Goal: Task Accomplishment & Management: Complete application form

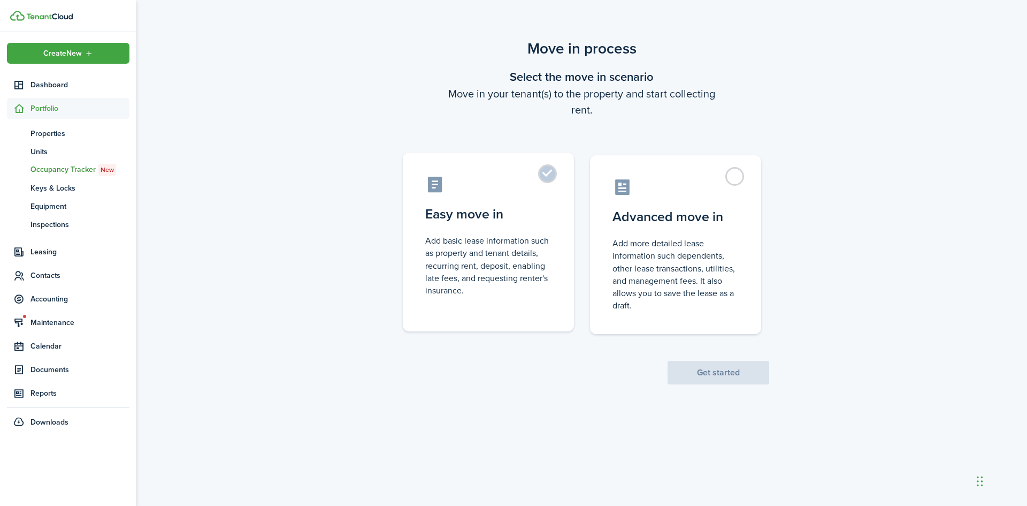
click at [517, 213] on control-radio-card-title "Easy move in" at bounding box center [488, 213] width 126 height 19
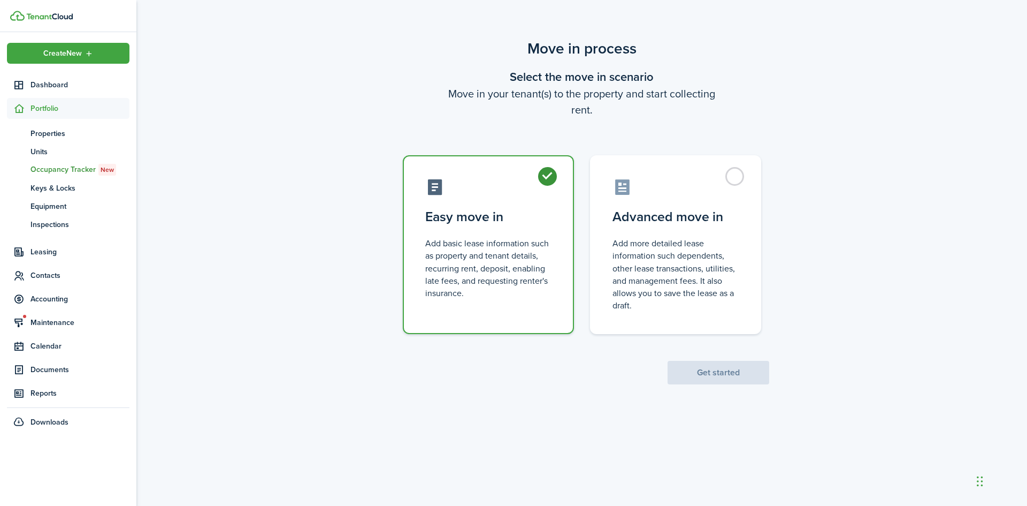
radio input "true"
click at [748, 382] on button "Get started" at bounding box center [719, 373] width 102 height 24
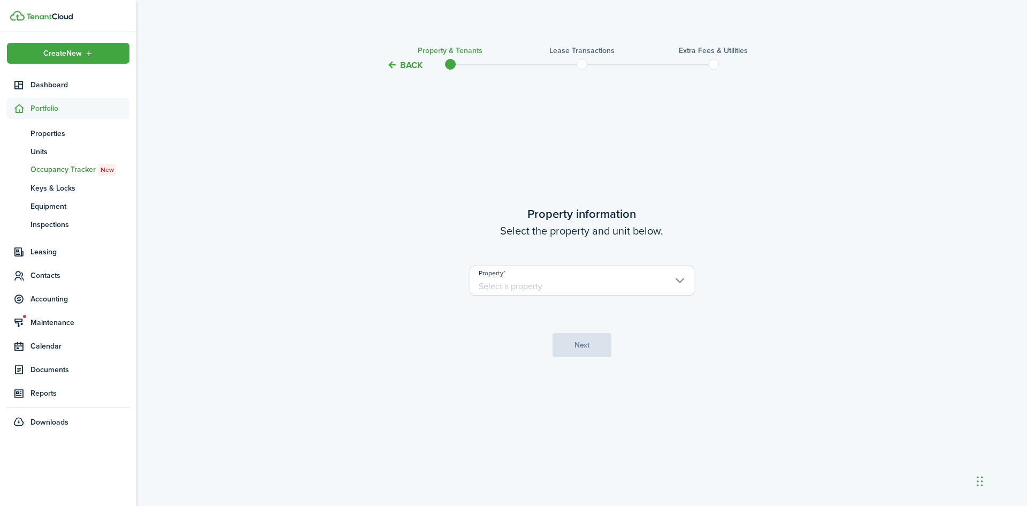
click at [531, 278] on input "Property" at bounding box center [582, 280] width 225 height 30
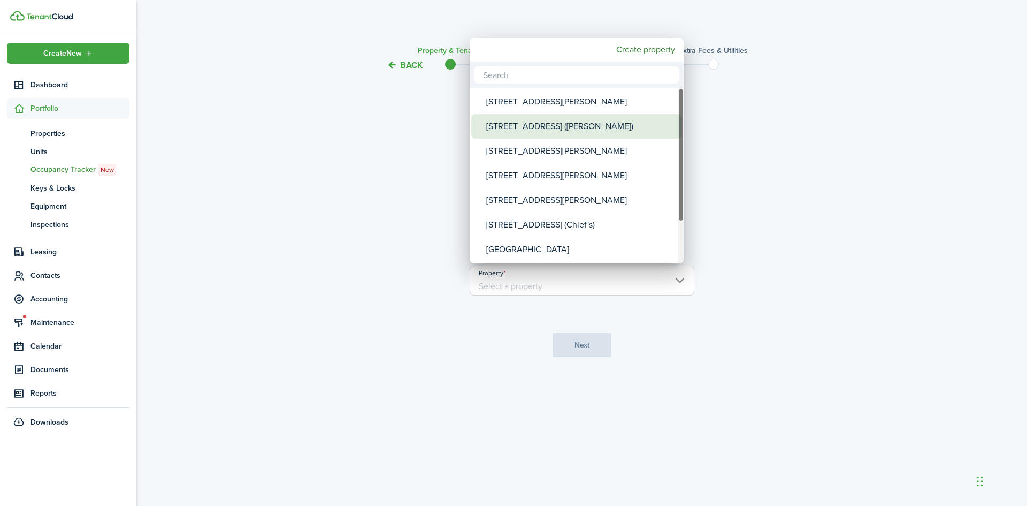
click at [516, 131] on div "[STREET_ADDRESS] ([PERSON_NAME])" at bounding box center [580, 126] width 189 height 25
type input "[STREET_ADDRESS] ([PERSON_NAME])"
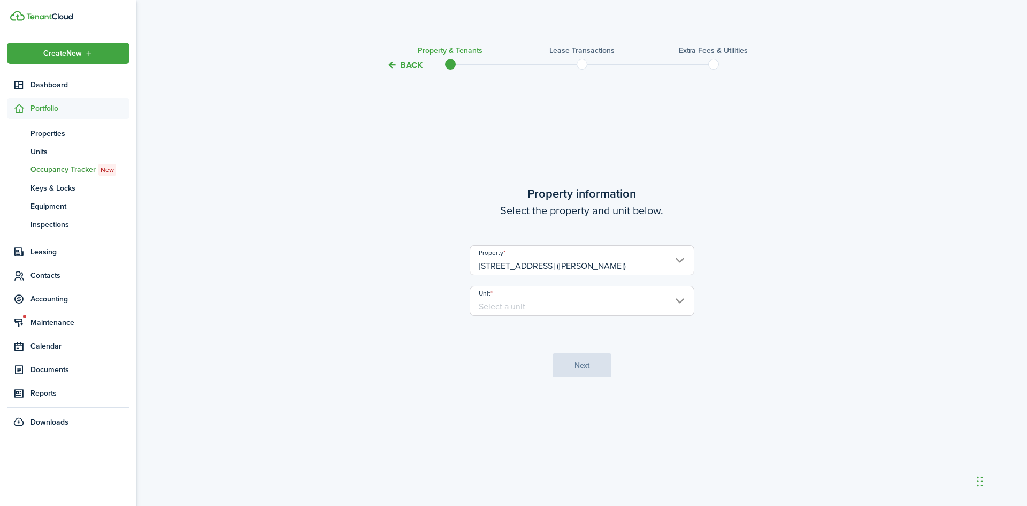
click at [530, 296] on input "Unit" at bounding box center [582, 301] width 225 height 30
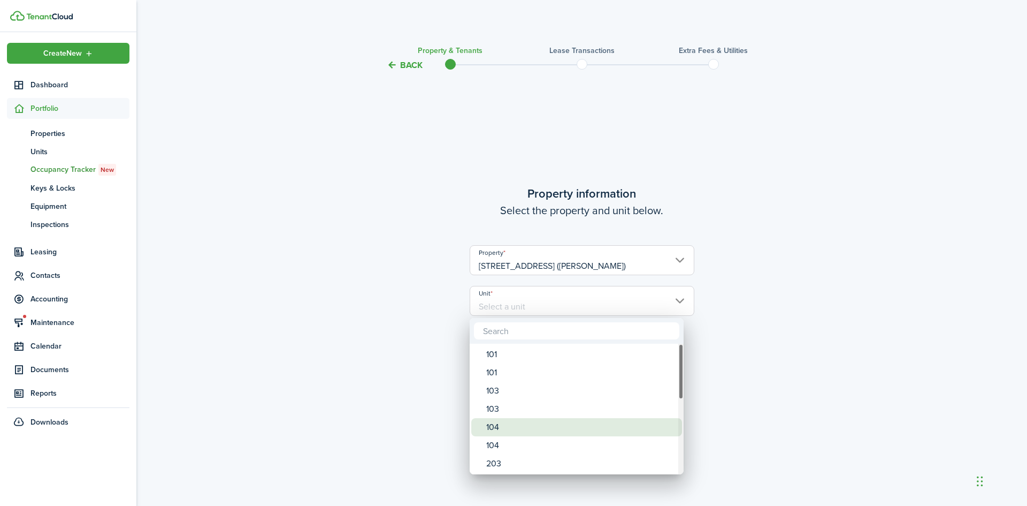
click at [509, 428] on div "104" at bounding box center [580, 427] width 189 height 18
type input "104"
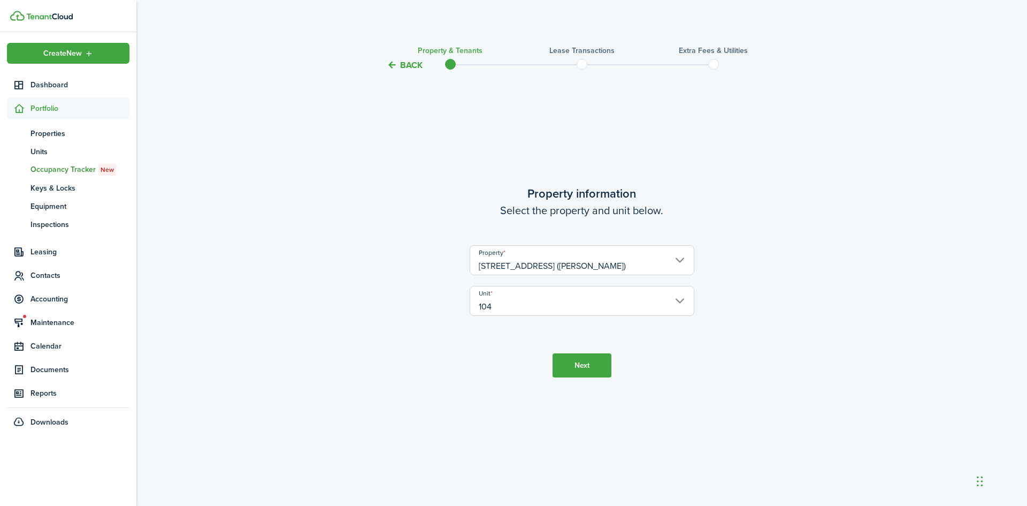
click at [572, 369] on button "Next" at bounding box center [582, 365] width 59 height 24
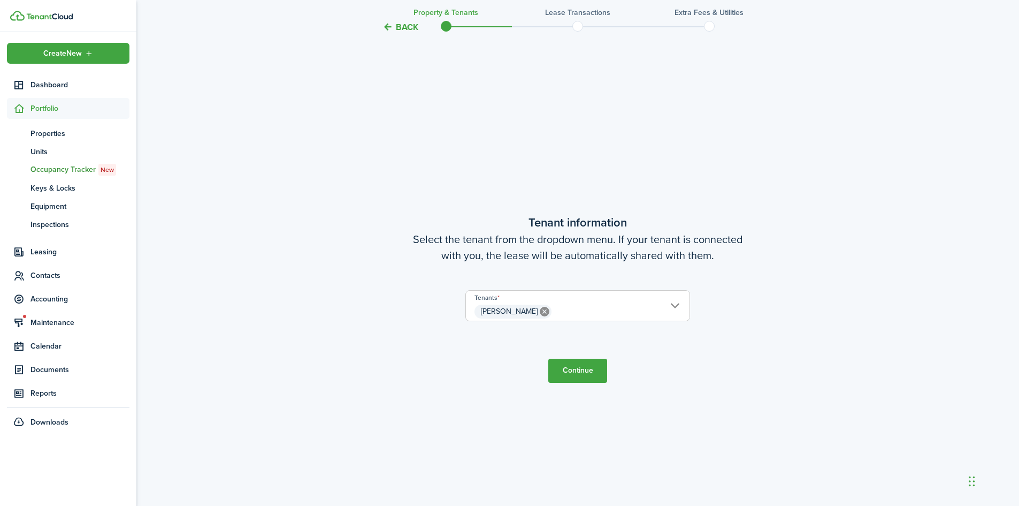
scroll to position [434, 0]
click at [572, 365] on button "Continue" at bounding box center [577, 368] width 59 height 24
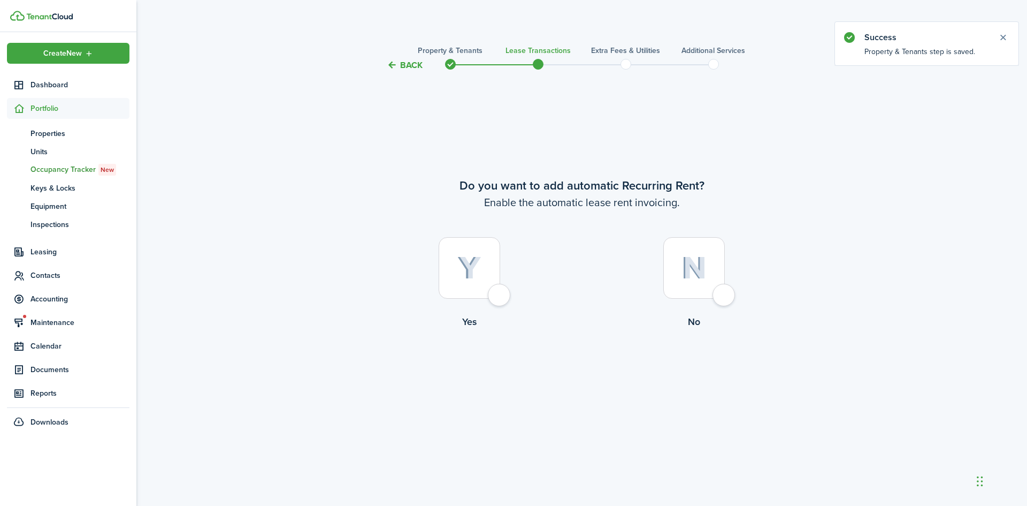
click at [497, 298] on div at bounding box center [470, 268] width 62 height 62
radio input "true"
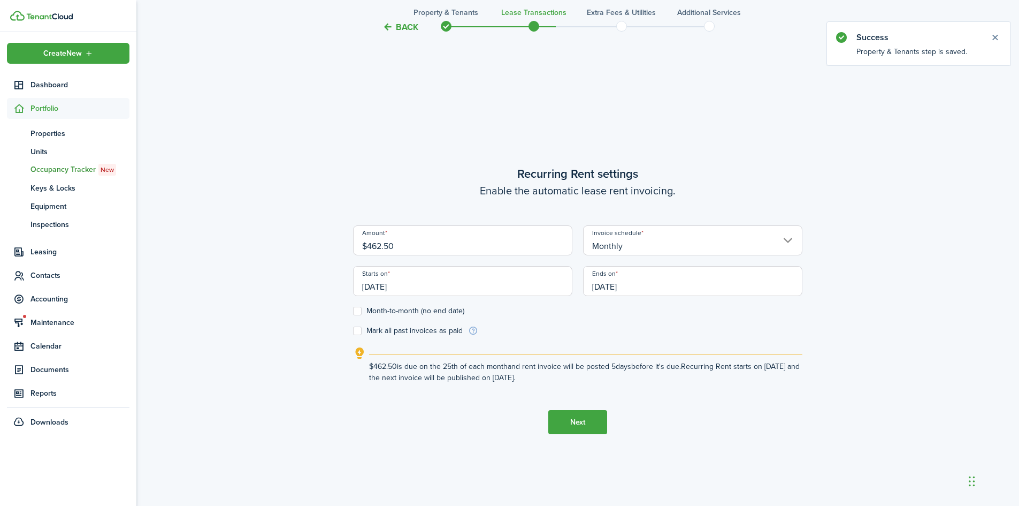
scroll to position [434, 0]
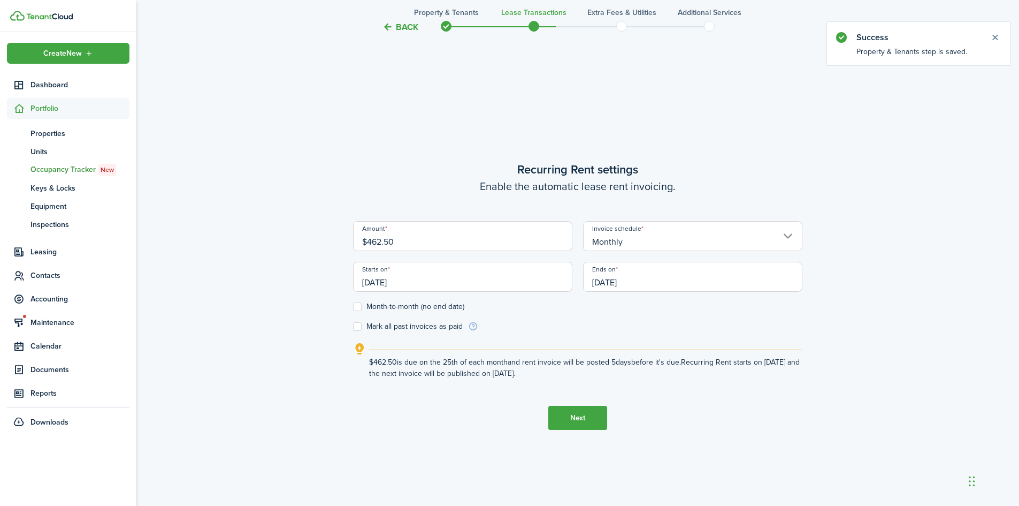
click at [399, 279] on input "[DATE]" at bounding box center [462, 277] width 219 height 30
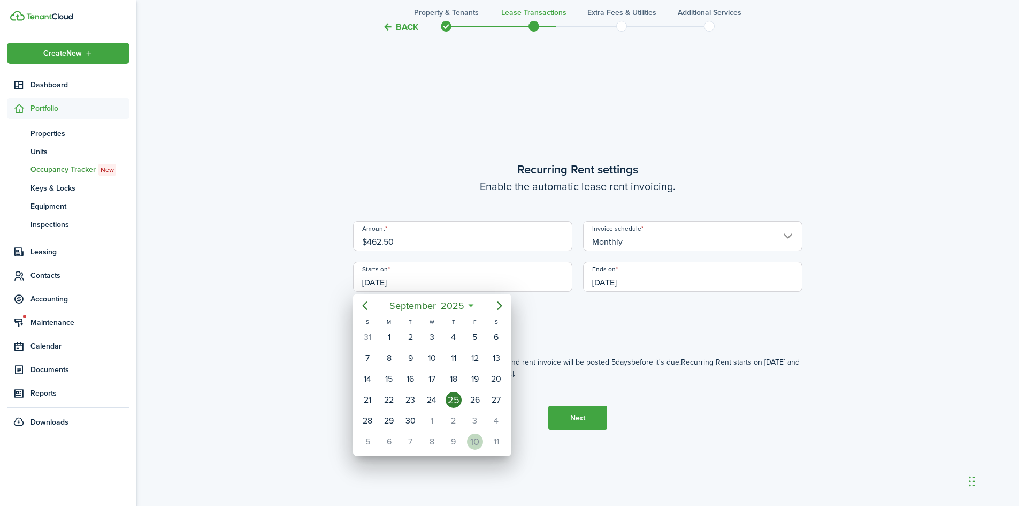
click at [474, 438] on div "10" at bounding box center [475, 441] width 16 height 16
type input "[DATE]"
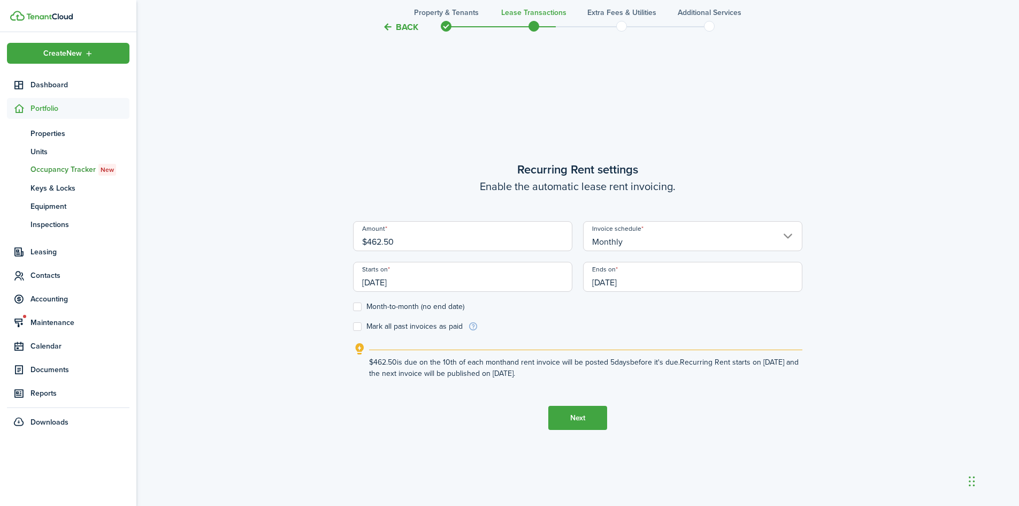
scroll to position [0, 0]
click at [400, 309] on label "Month-to-month (no end date)" at bounding box center [408, 306] width 111 height 9
click at [353, 307] on input "Month-to-month (no end date)" at bounding box center [353, 307] width 1 height 1
checkbox input "true"
click at [577, 413] on button "Next" at bounding box center [577, 417] width 59 height 24
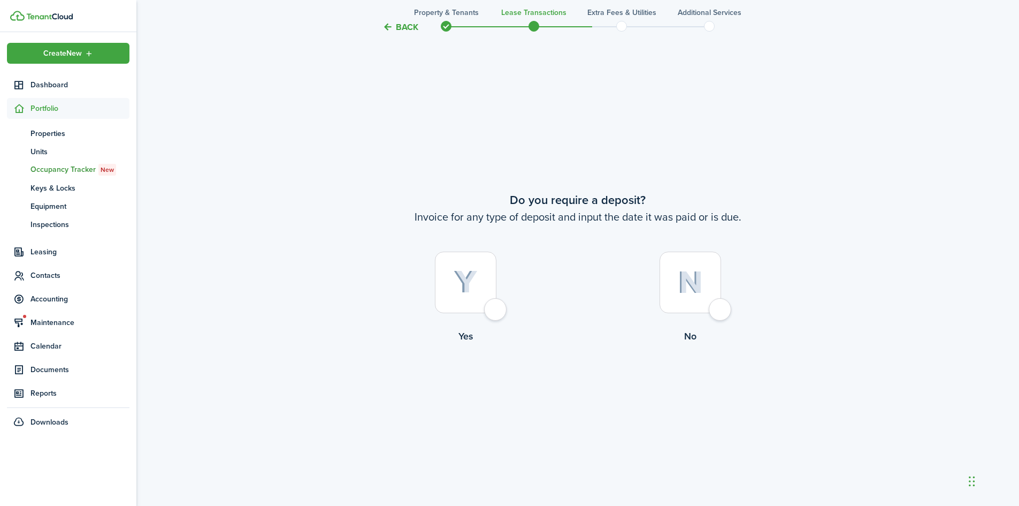
click at [469, 307] on div at bounding box center [466, 282] width 62 height 62
radio input "true"
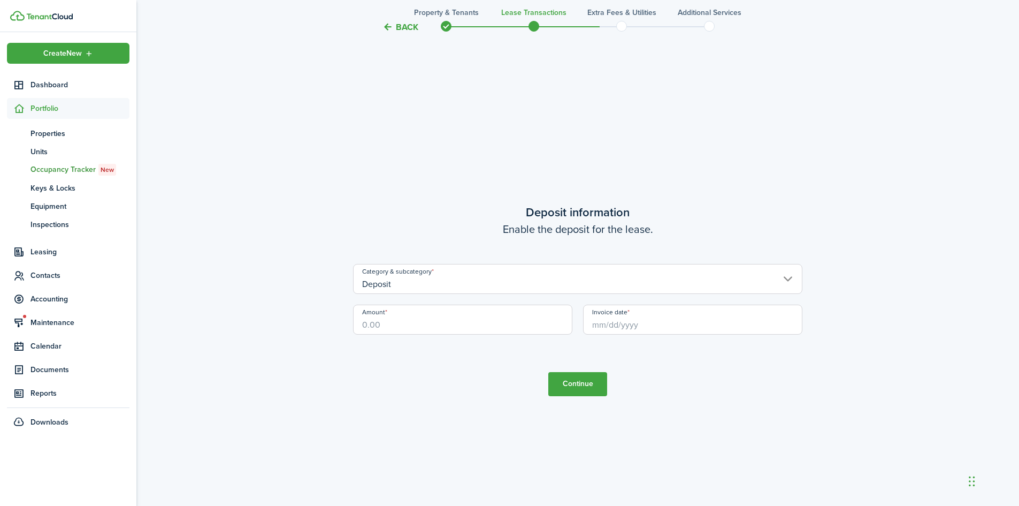
scroll to position [1445, 0]
click at [405, 316] on input "Amount" at bounding box center [462, 315] width 219 height 30
type input "$300.00"
click at [604, 315] on input "Invoice date" at bounding box center [692, 315] width 219 height 30
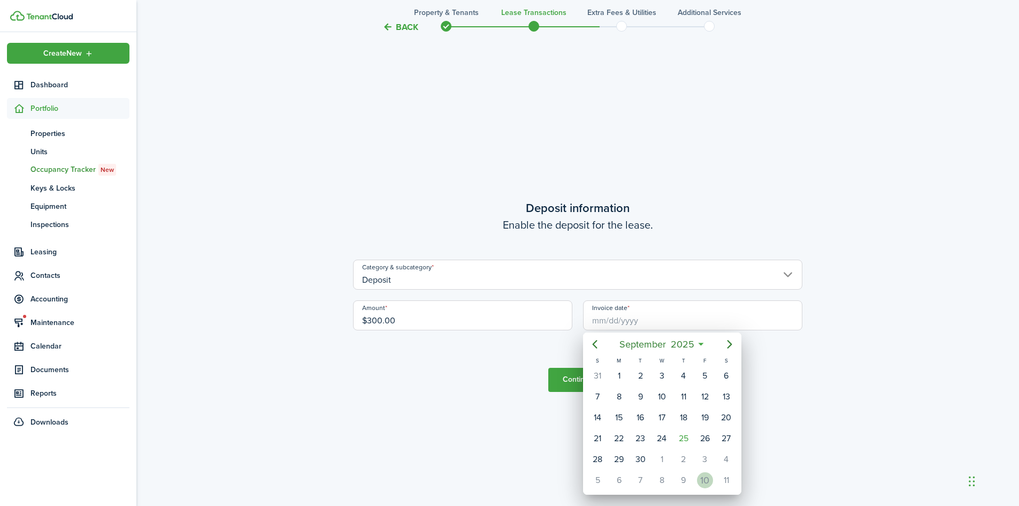
click at [703, 481] on div "10" at bounding box center [705, 480] width 16 height 16
type input "[DATE]"
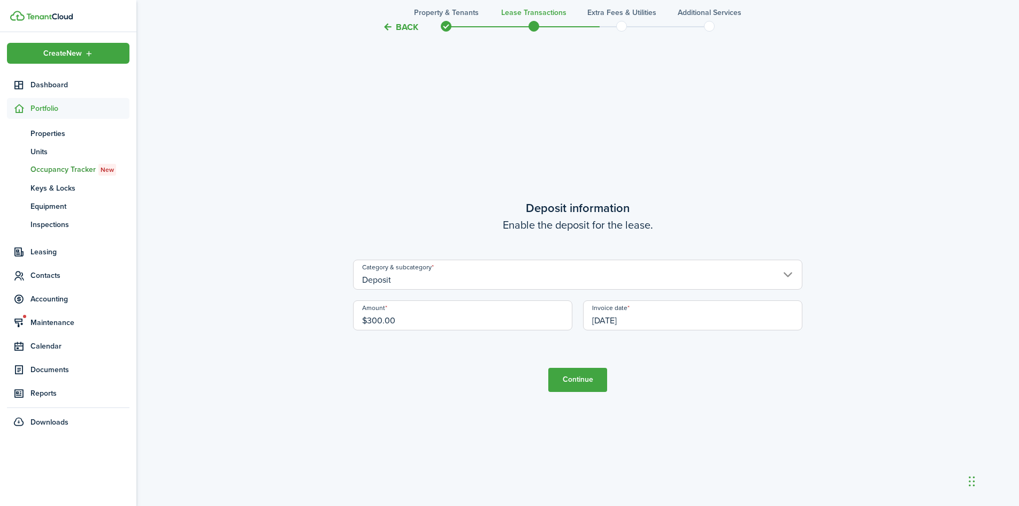
click at [580, 384] on button "Continue" at bounding box center [577, 379] width 59 height 24
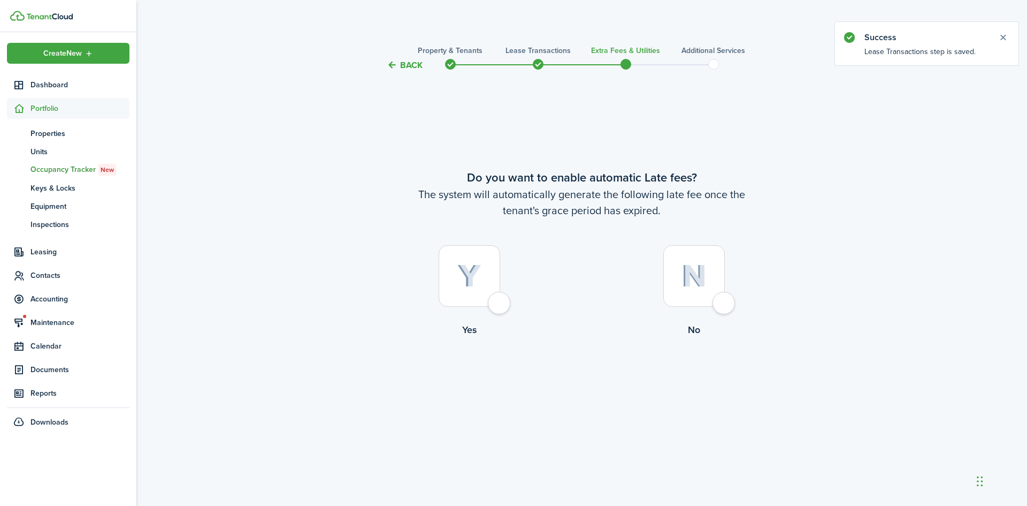
click at [683, 296] on div at bounding box center [694, 276] width 62 height 62
radio input "true"
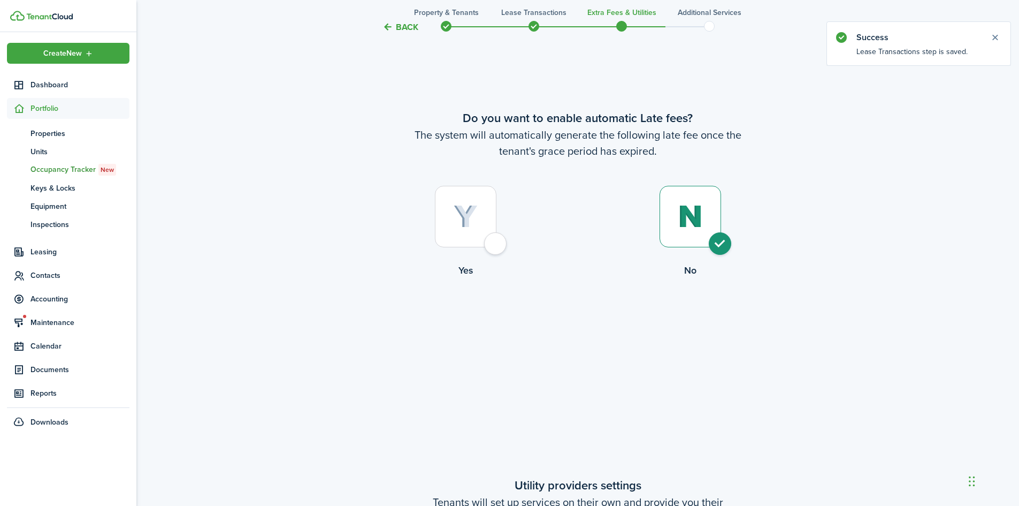
click at [464, 241] on div at bounding box center [466, 217] width 62 height 62
radio input "true"
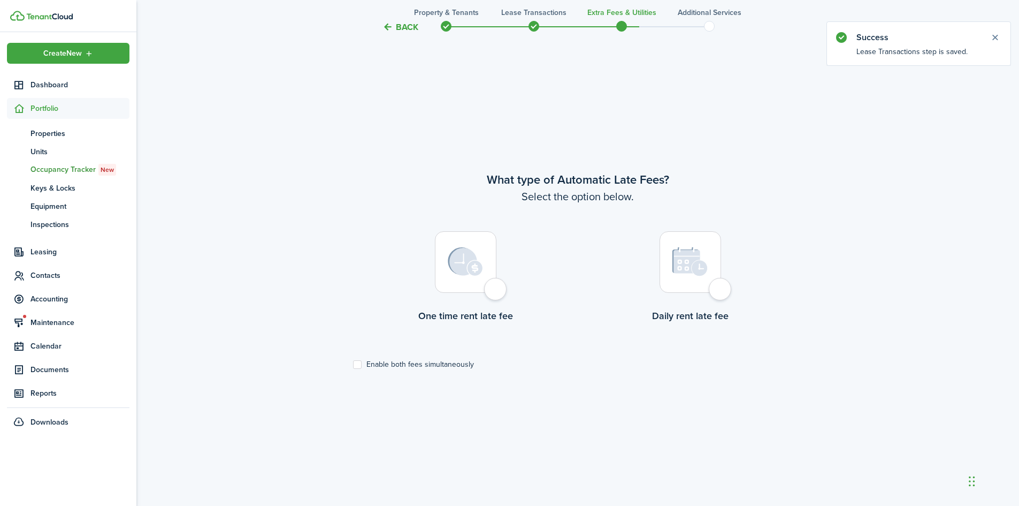
click at [485, 282] on div at bounding box center [466, 262] width 62 height 62
radio input "true"
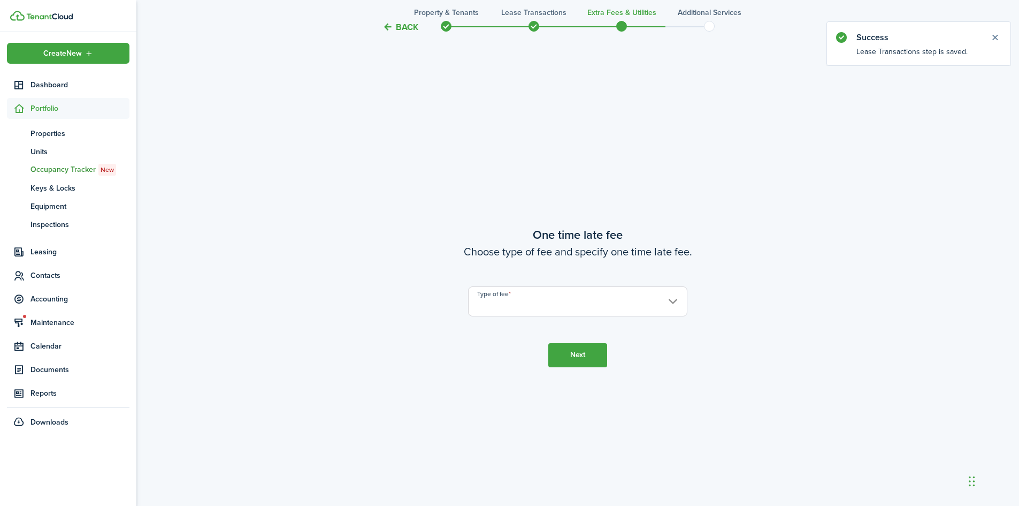
scroll to position [939, 0]
drag, startPoint x: 501, startPoint y: 307, endPoint x: 500, endPoint y: 313, distance: 6.0
click at [501, 307] on input "Type of fee" at bounding box center [577, 300] width 219 height 30
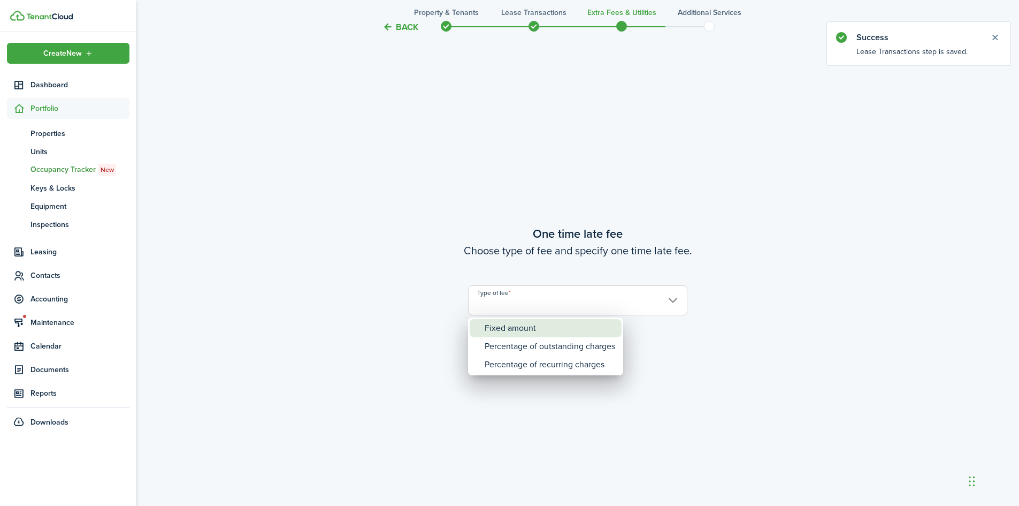
click at [506, 328] on div "Fixed amount" at bounding box center [550, 328] width 131 height 18
type input "Fixed amount"
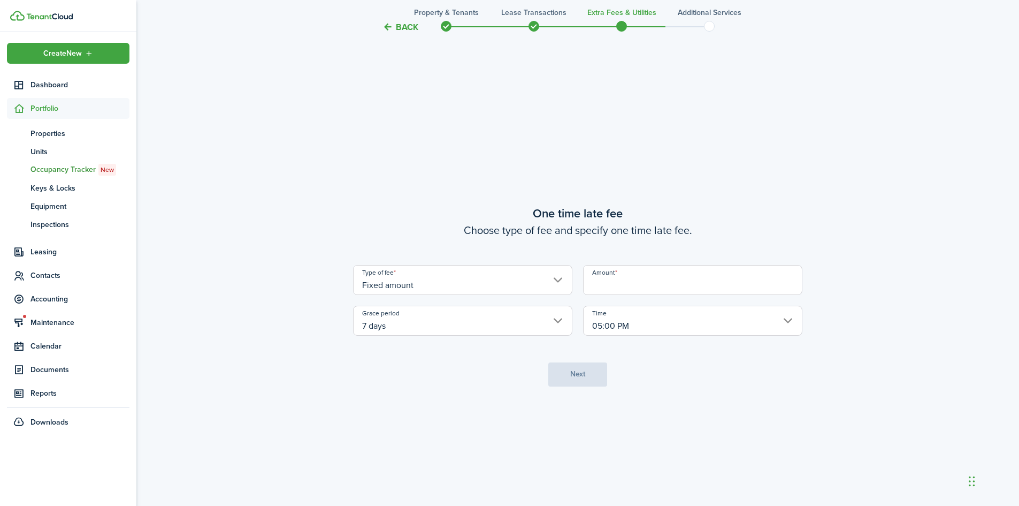
click at [675, 275] on input "Amount" at bounding box center [692, 280] width 219 height 30
type input "$50.00"
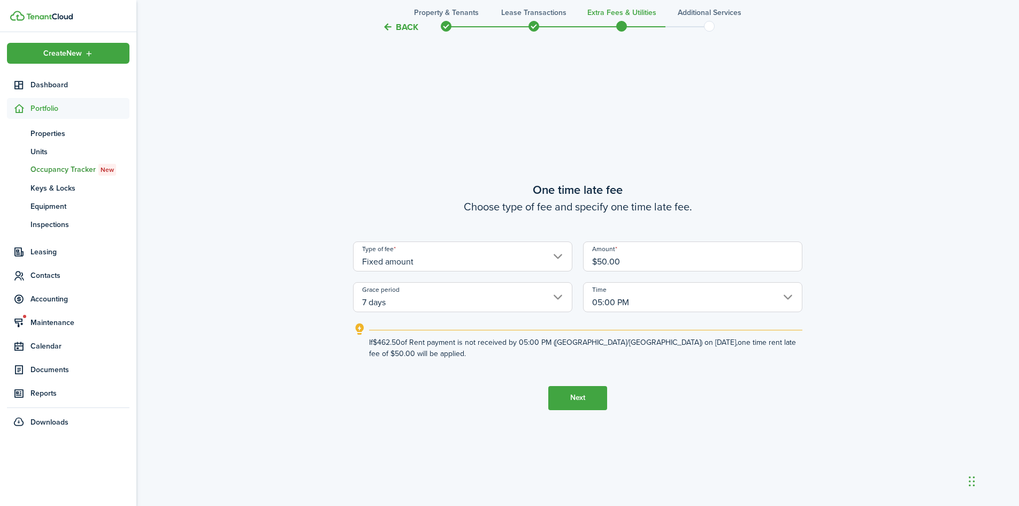
click at [576, 396] on button "Next" at bounding box center [577, 398] width 59 height 24
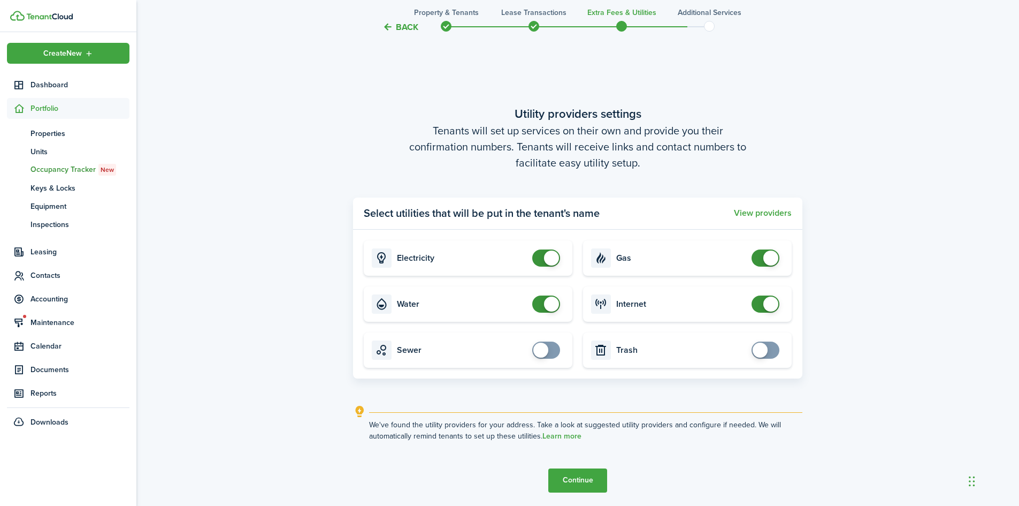
scroll to position [1445, 0]
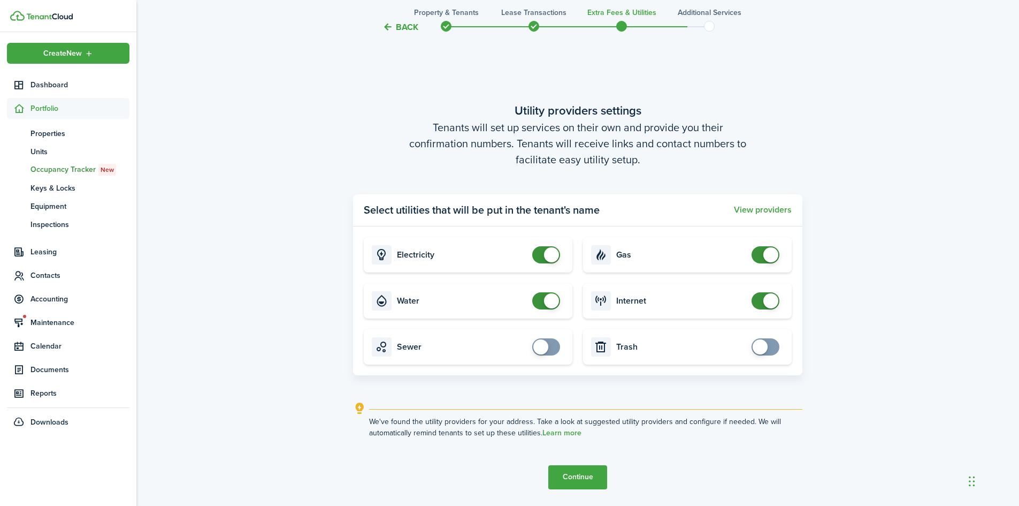
checkbox input "false"
click at [550, 303] on span at bounding box center [551, 300] width 15 height 15
checkbox input "false"
click at [542, 262] on span at bounding box center [546, 254] width 11 height 17
checkbox input "false"
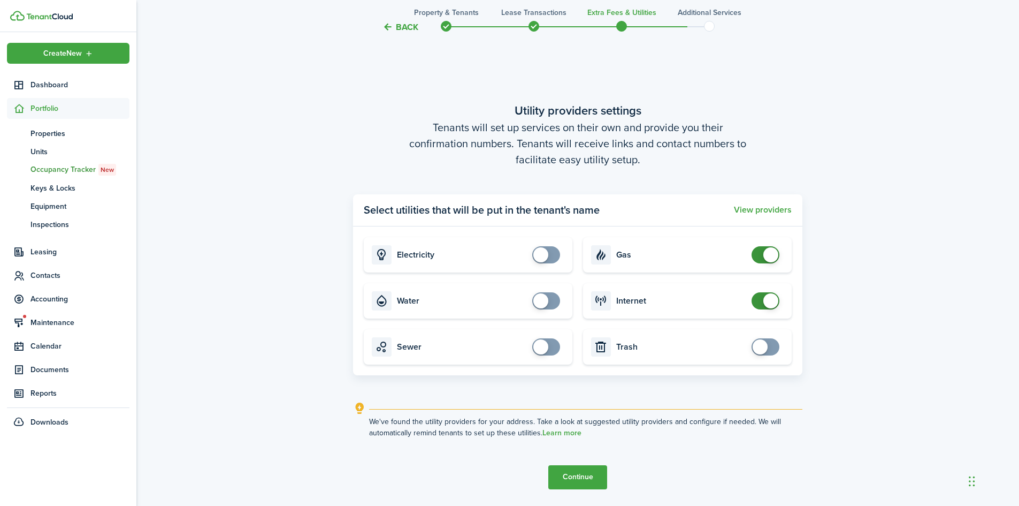
click at [760, 258] on span at bounding box center [765, 254] width 11 height 17
checkbox input "false"
click at [769, 300] on span at bounding box center [770, 300] width 15 height 15
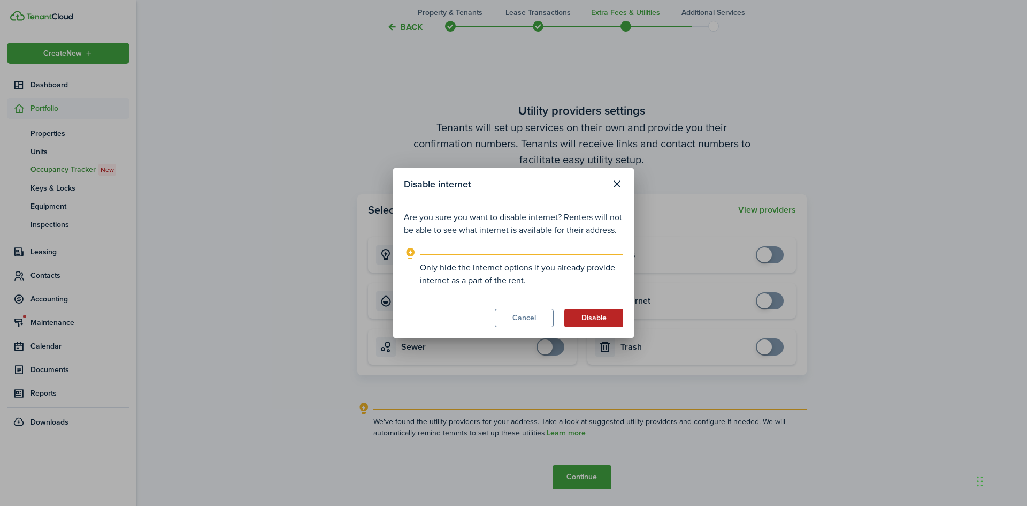
click at [595, 316] on button "Disable" at bounding box center [593, 318] width 59 height 18
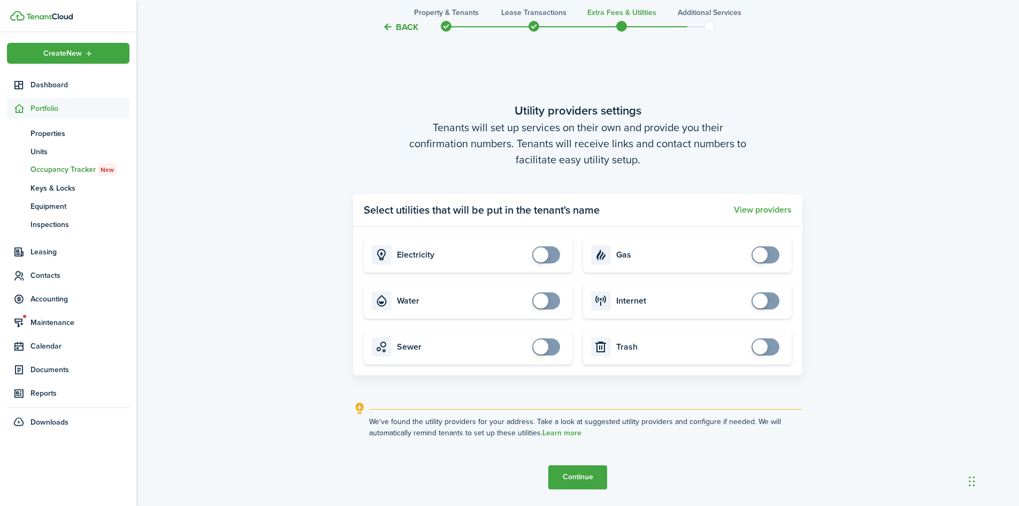
click at [568, 469] on button "Continue" at bounding box center [577, 477] width 59 height 24
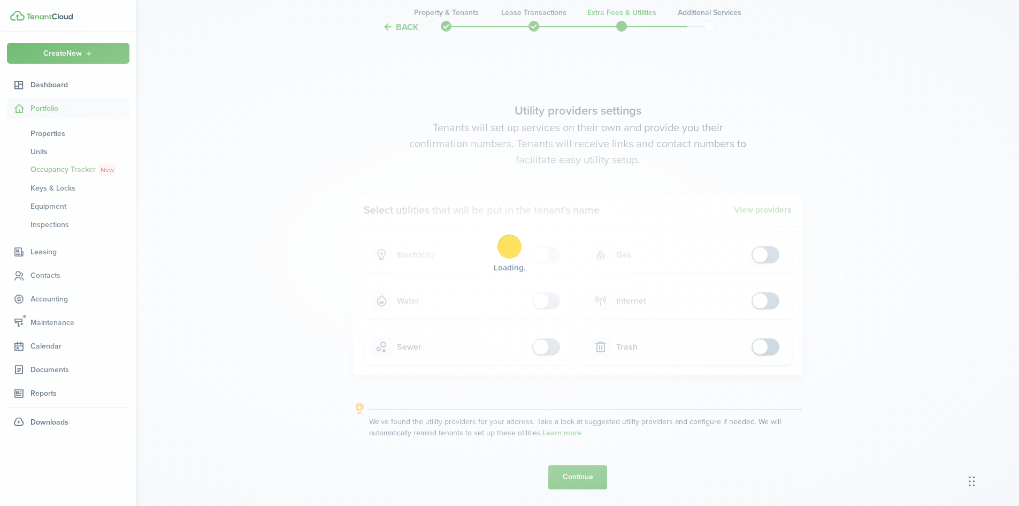
scroll to position [0, 0]
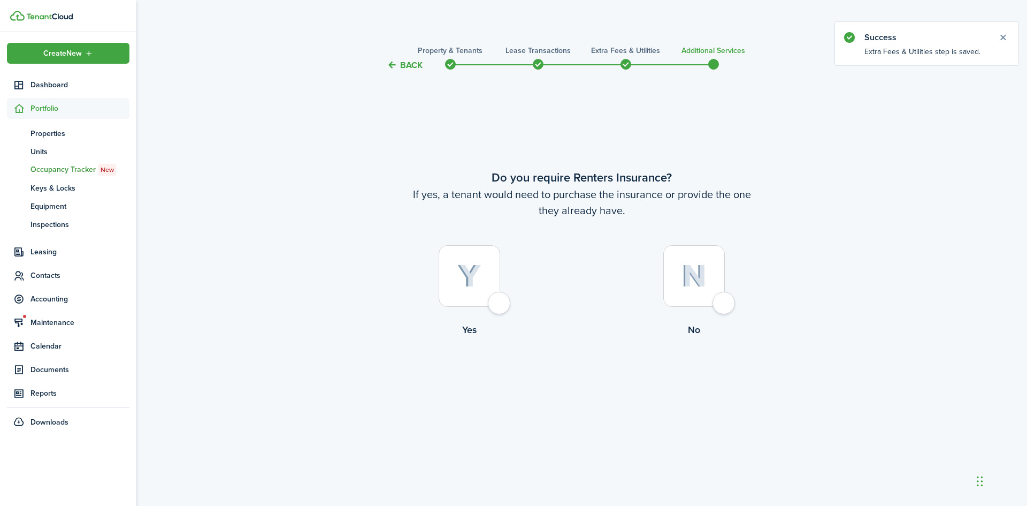
click at [666, 298] on div at bounding box center [694, 276] width 62 height 62
radio input "true"
click at [592, 377] on button "Complete move in" at bounding box center [581, 381] width 79 height 24
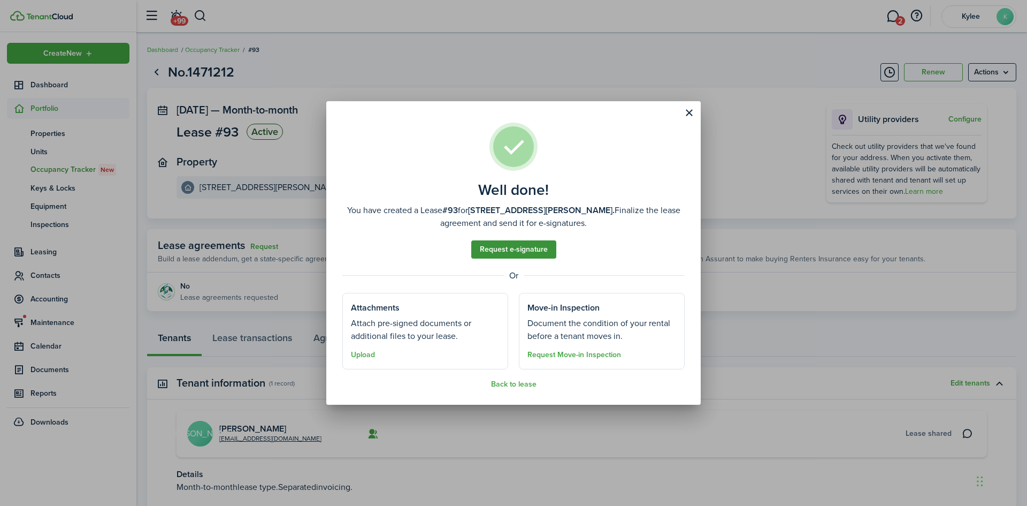
click at [507, 249] on link "Request e-signature" at bounding box center [513, 249] width 85 height 18
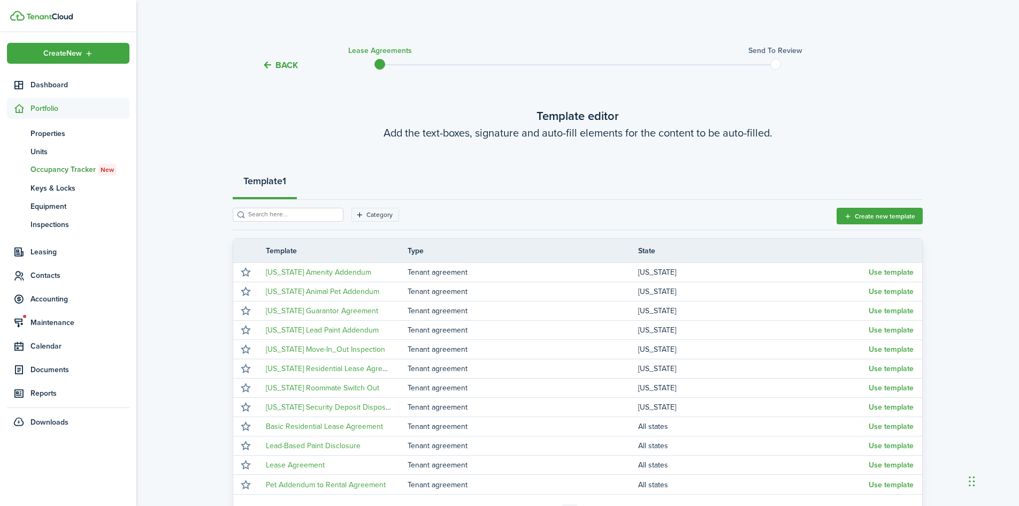
scroll to position [120, 0]
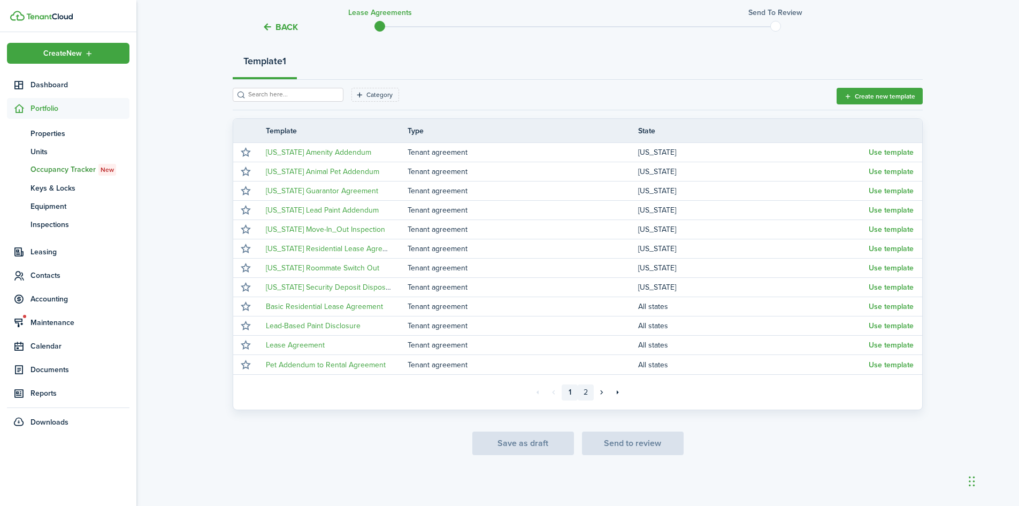
click at [584, 393] on link "2" at bounding box center [586, 392] width 16 height 16
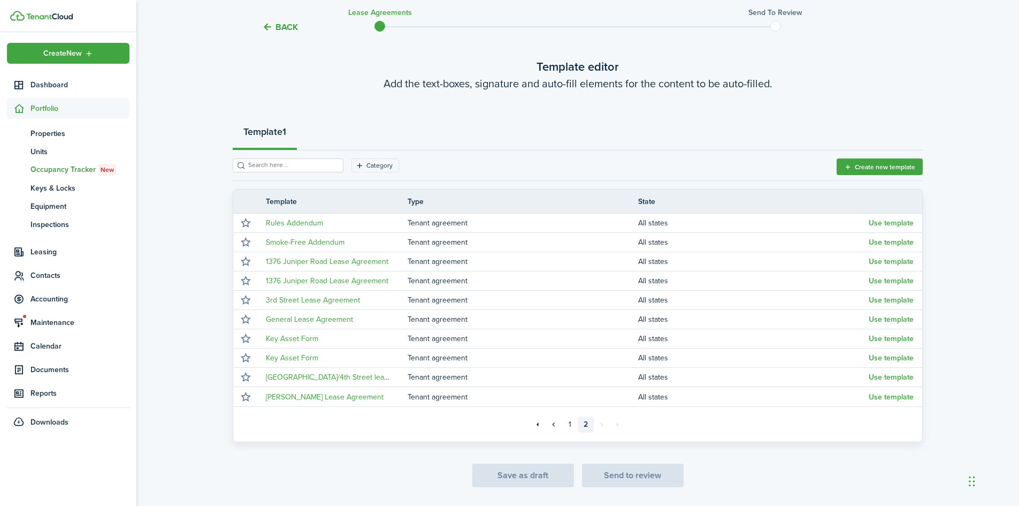
scroll to position [81, 0]
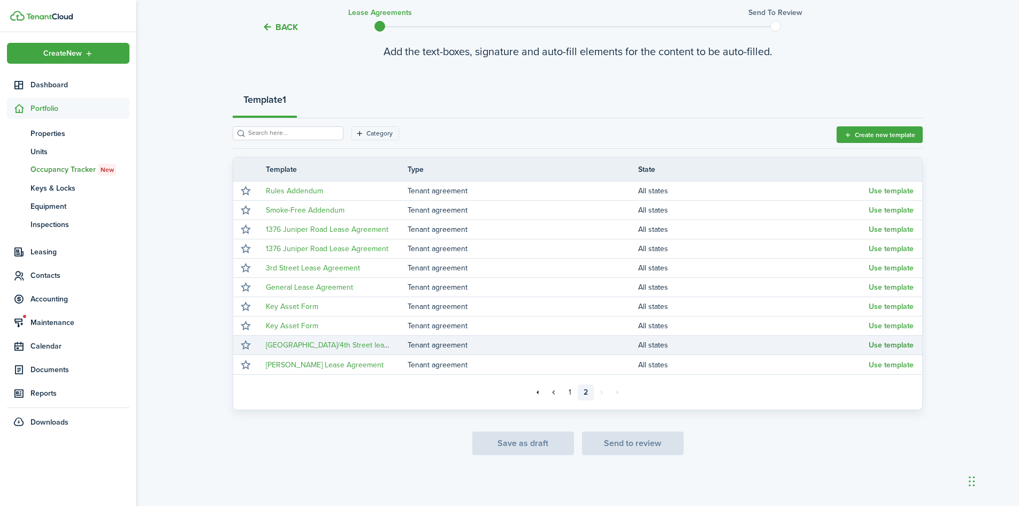
click at [882, 346] on button "Use template" at bounding box center [891, 345] width 45 height 9
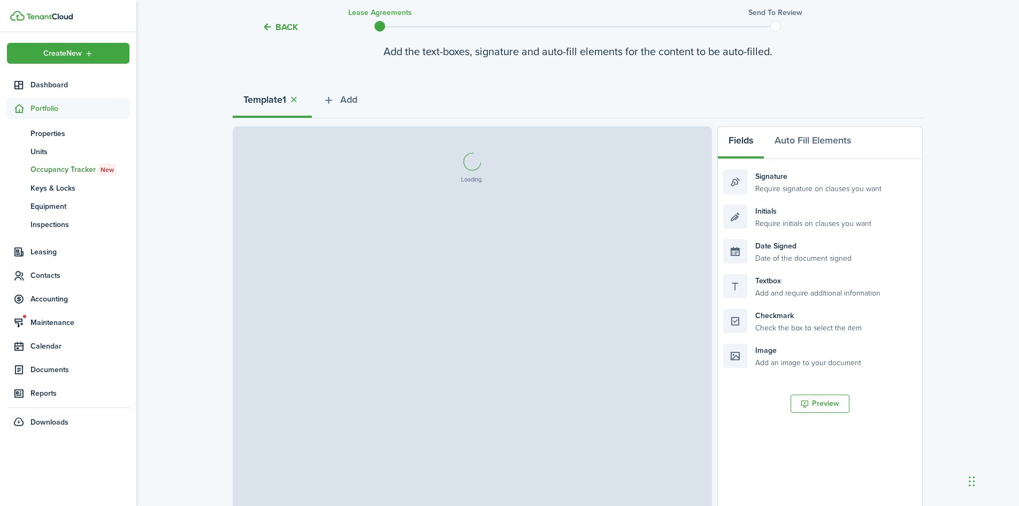
select select "fit"
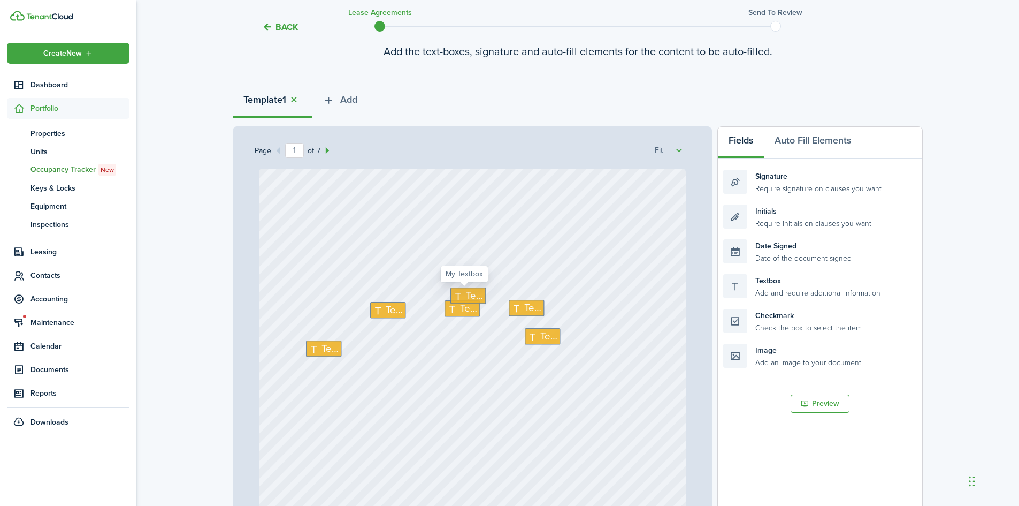
click at [466, 298] on span "Text" at bounding box center [474, 295] width 17 height 15
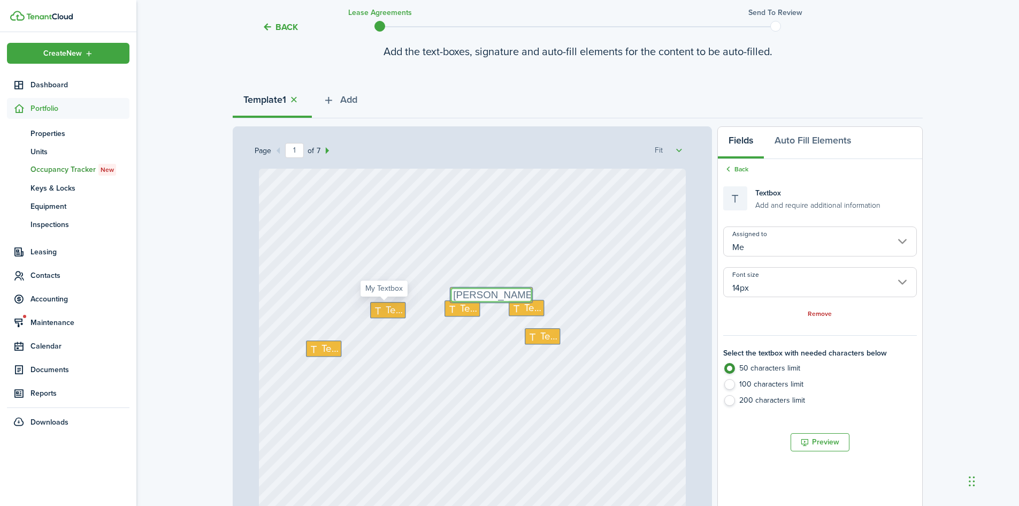
type textarea "[PERSON_NAME]"
click at [378, 304] on div "Text" at bounding box center [388, 310] width 36 height 17
type textarea "1"
type textarea "29th"
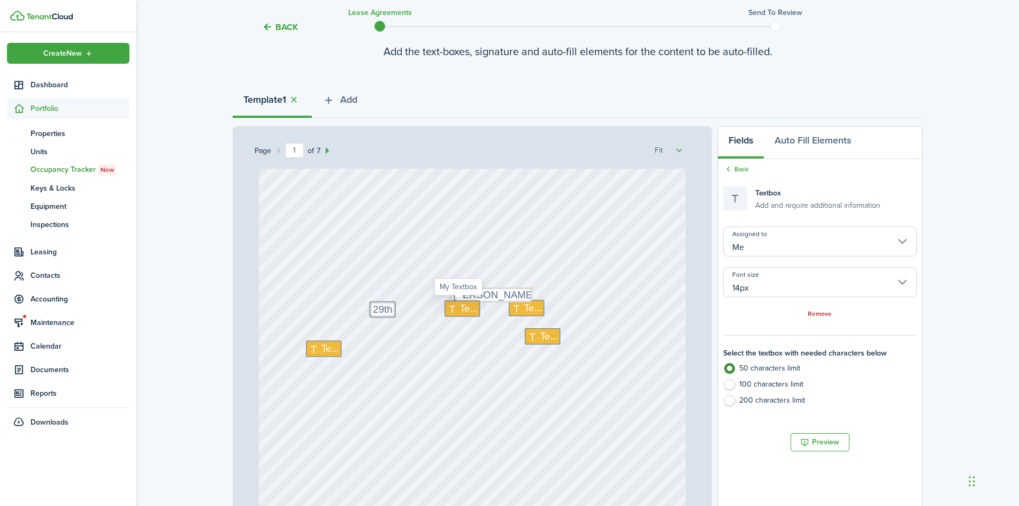
click at [455, 307] on icon at bounding box center [453, 308] width 13 height 10
type textarea "September"
click at [524, 309] on span "Text" at bounding box center [532, 307] width 17 height 15
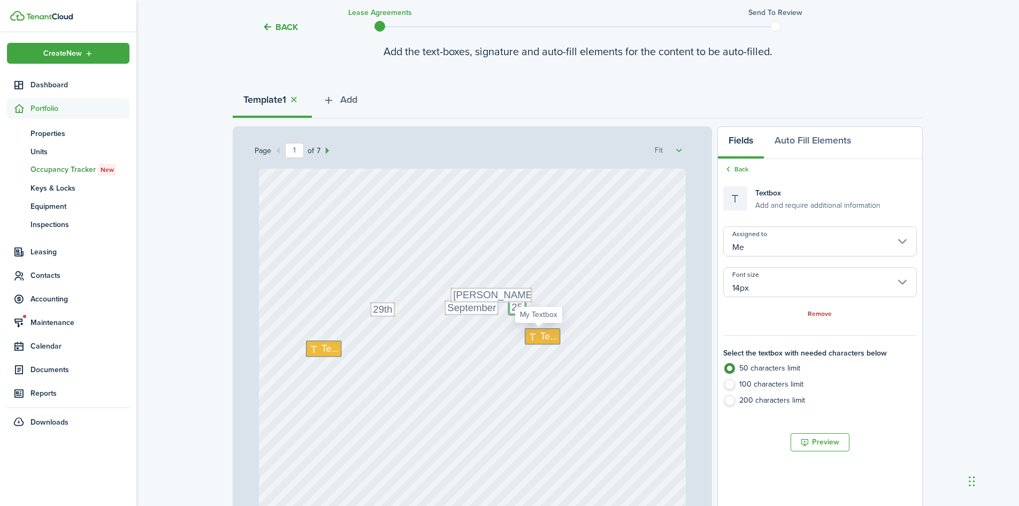
type textarea "25"
click at [533, 335] on icon at bounding box center [533, 336] width 13 height 10
type textarea "[STREET_ADDRESS]"
click at [329, 349] on span "Text" at bounding box center [329, 348] width 17 height 15
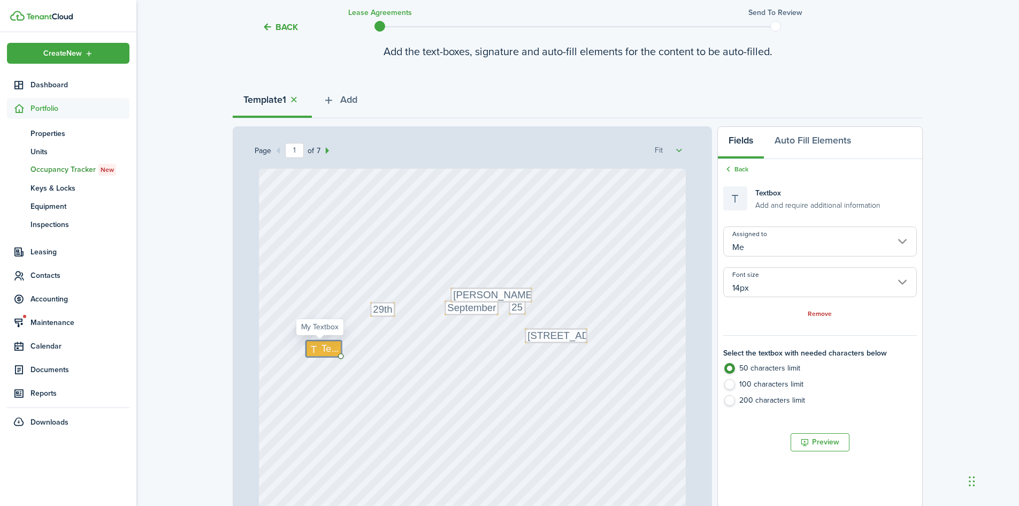
click at [329, 349] on span "Text" at bounding box center [329, 348] width 17 height 15
type textarea "104"
click at [455, 409] on div "Text September Text 25 Text 104 Text [PERSON_NAME] Text 29th Text [STREET_ADDRE…" at bounding box center [472, 450] width 427 height 563
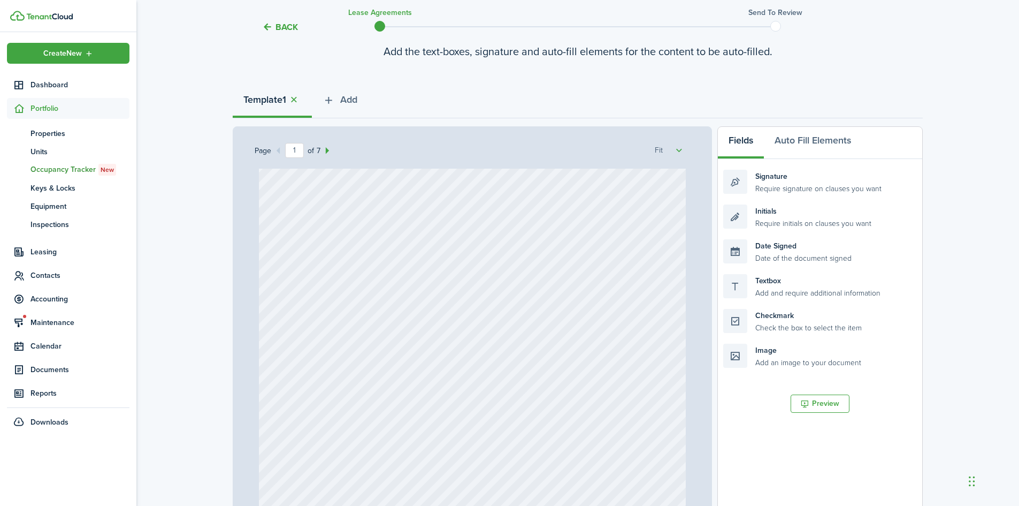
scroll to position [227, 0]
drag, startPoint x: 773, startPoint y: 321, endPoint x: 403, endPoint y: 359, distance: 371.6
click at [403, 359] on div "Page 1 of 7 50% 75% 100% 150% 200% Fit Text September Text 25 Text 104 Text [PE…" at bounding box center [578, 348] width 690 height 444
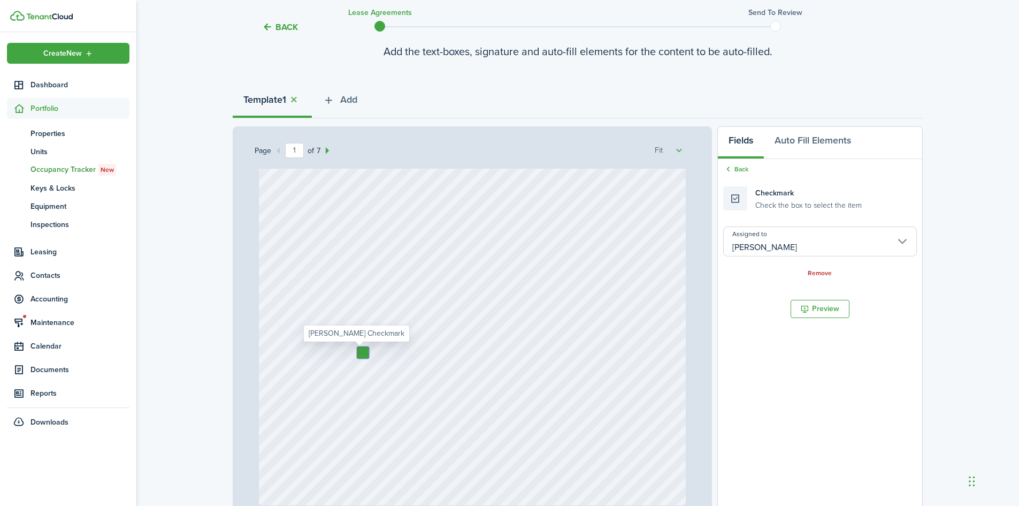
click at [813, 237] on input "[PERSON_NAME]" at bounding box center [820, 241] width 194 height 30
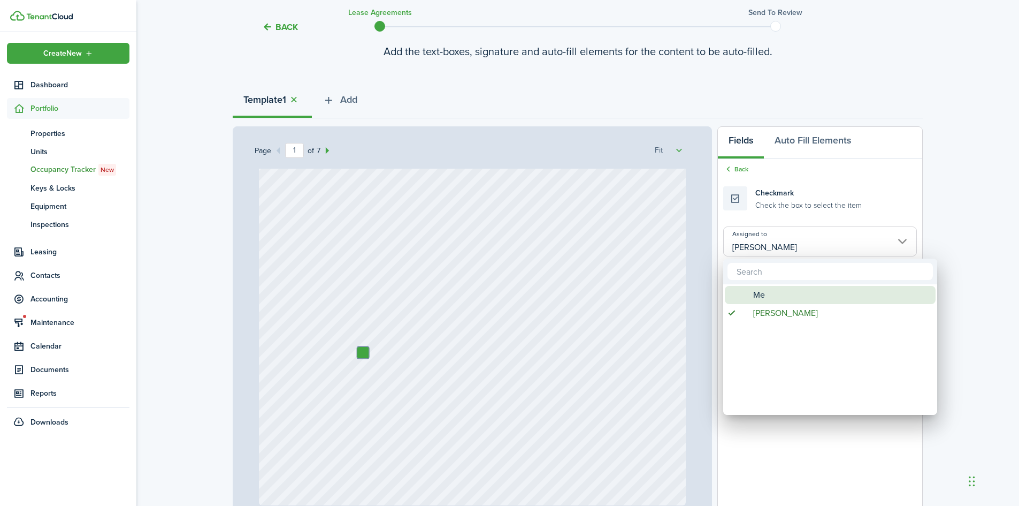
click at [768, 289] on div "Me" at bounding box center [834, 295] width 189 height 18
type input "Me"
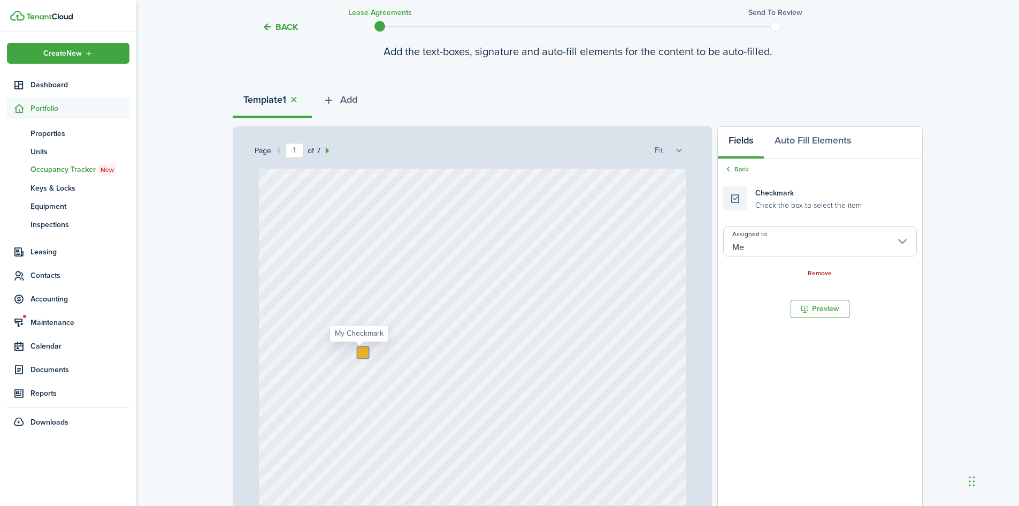
click at [363, 354] on div "Text September Text 25 Text 104 Text [PERSON_NAME] Text 29th Text [STREET_ADDRE…" at bounding box center [472, 356] width 435 height 374
drag, startPoint x: 368, startPoint y: 365, endPoint x: 359, endPoint y: 349, distance: 18.4
click at [362, 353] on div at bounding box center [362, 352] width 11 height 11
checkbox input "true"
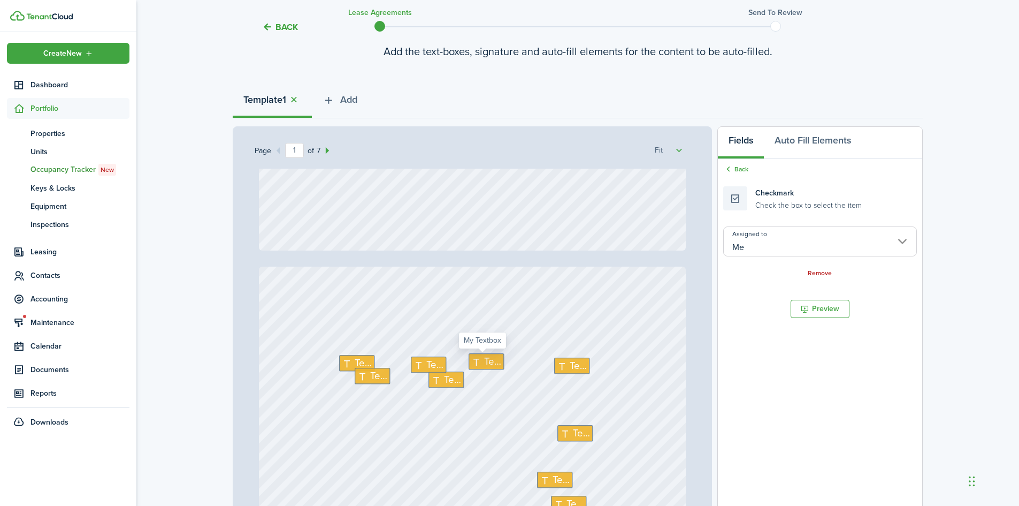
type input "2"
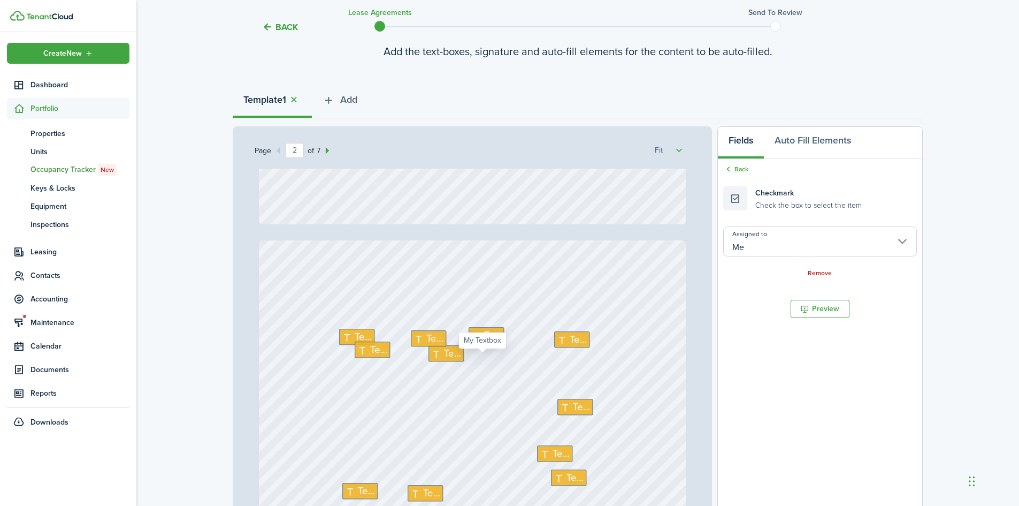
scroll to position [535, 0]
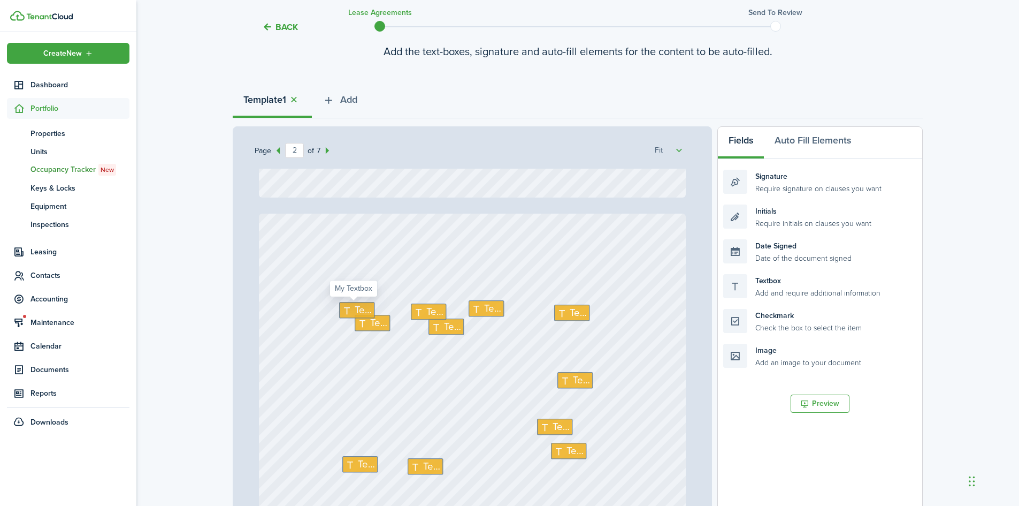
click at [345, 311] on icon at bounding box center [348, 310] width 13 height 10
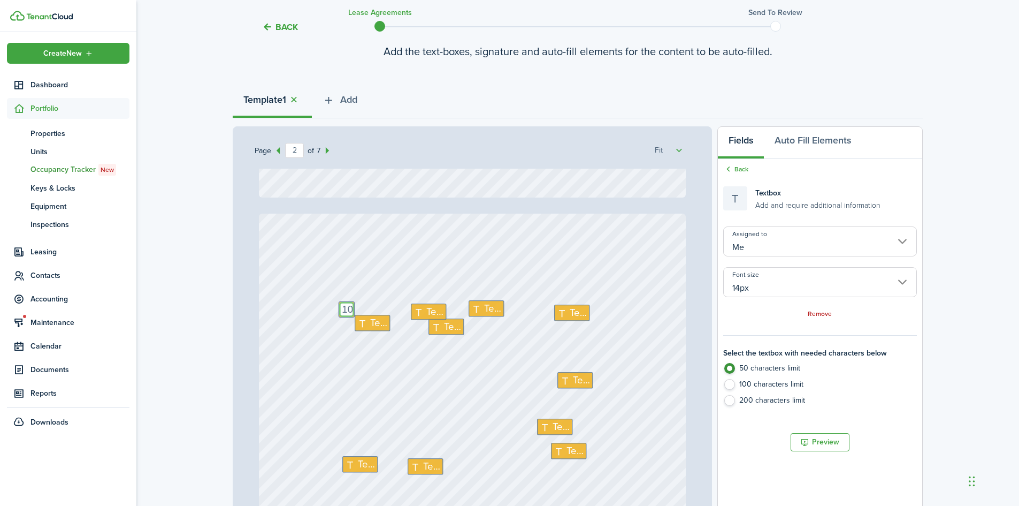
type textarea "1"
type textarea "29th"
click at [426, 306] on span "Text" at bounding box center [434, 311] width 17 height 15
type textarea "September"
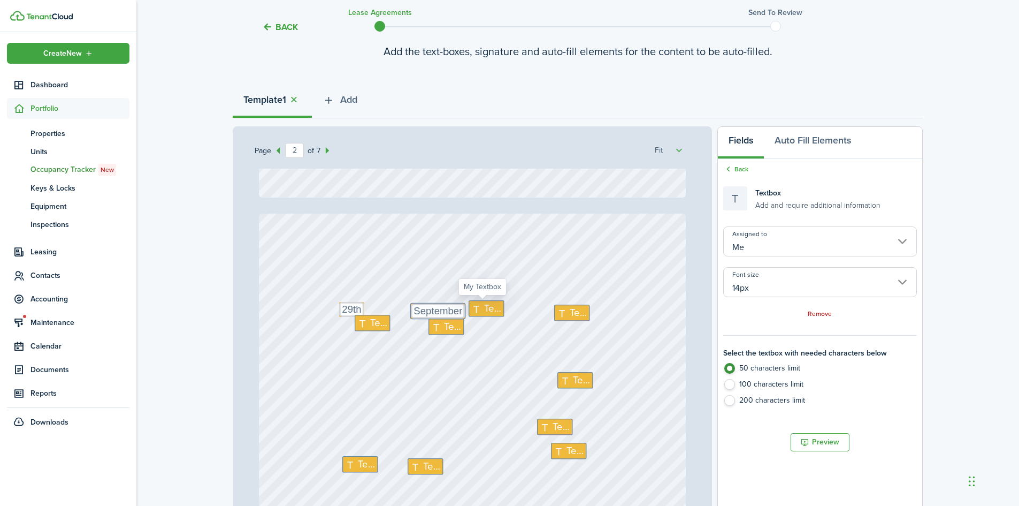
click at [484, 311] on span "Text" at bounding box center [492, 308] width 17 height 15
type textarea "25"
click at [570, 313] on span "Text" at bounding box center [578, 312] width 17 height 15
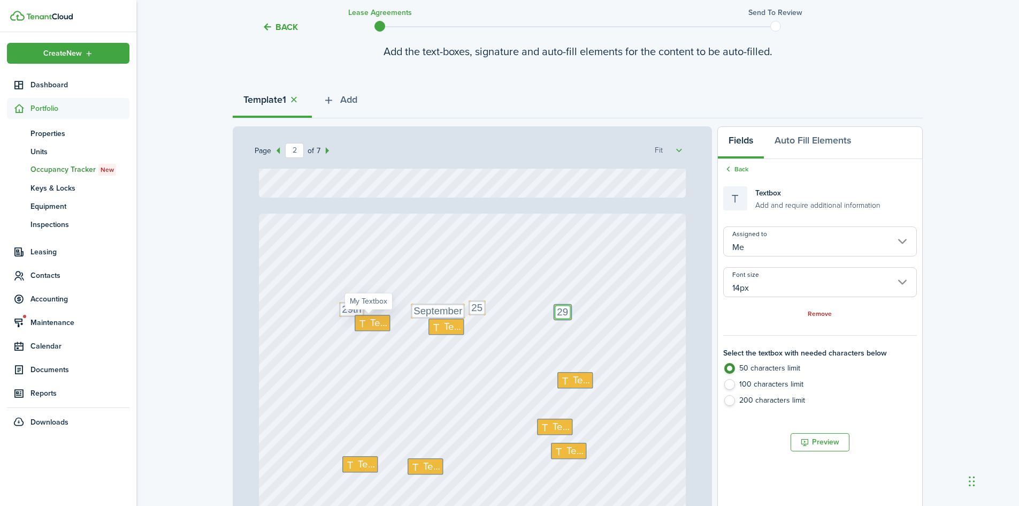
type textarea "29"
click at [373, 320] on span "Text" at bounding box center [378, 322] width 17 height 15
type textarea "December"
click at [432, 323] on icon at bounding box center [438, 326] width 13 height 10
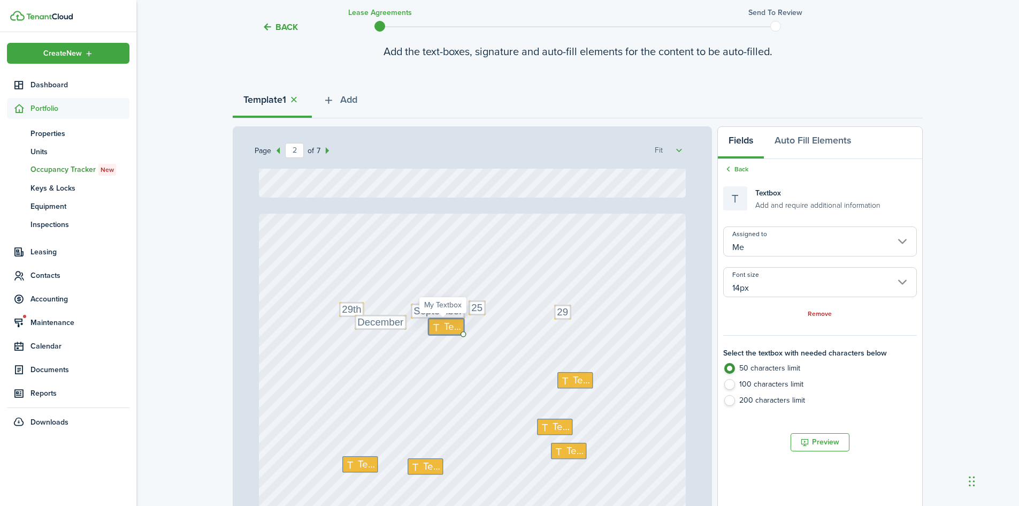
click at [432, 323] on icon at bounding box center [438, 326] width 13 height 10
type textarea "25"
click at [576, 379] on span "Text" at bounding box center [581, 379] width 17 height 15
type textarea "2"
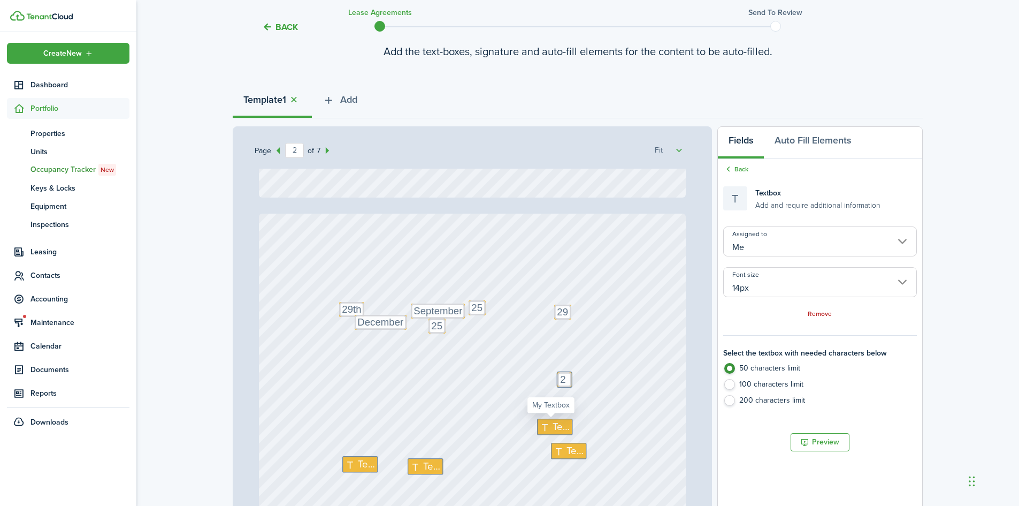
click at [555, 422] on span "Text" at bounding box center [561, 426] width 17 height 15
type textarea "462.50"
click at [557, 447] on icon at bounding box center [560, 451] width 13 height 10
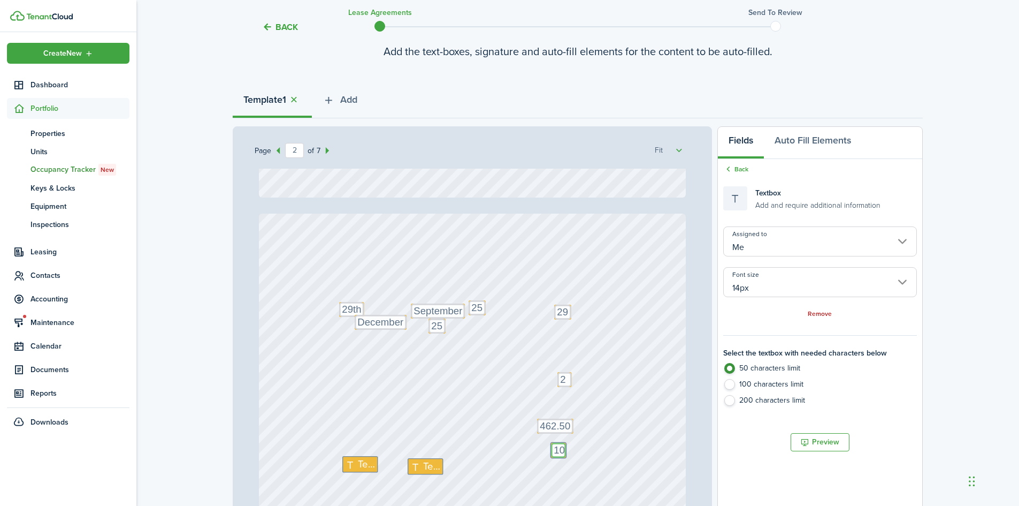
type textarea "1"
type textarea "29"
click at [359, 466] on span "Text" at bounding box center [366, 463] width 17 height 15
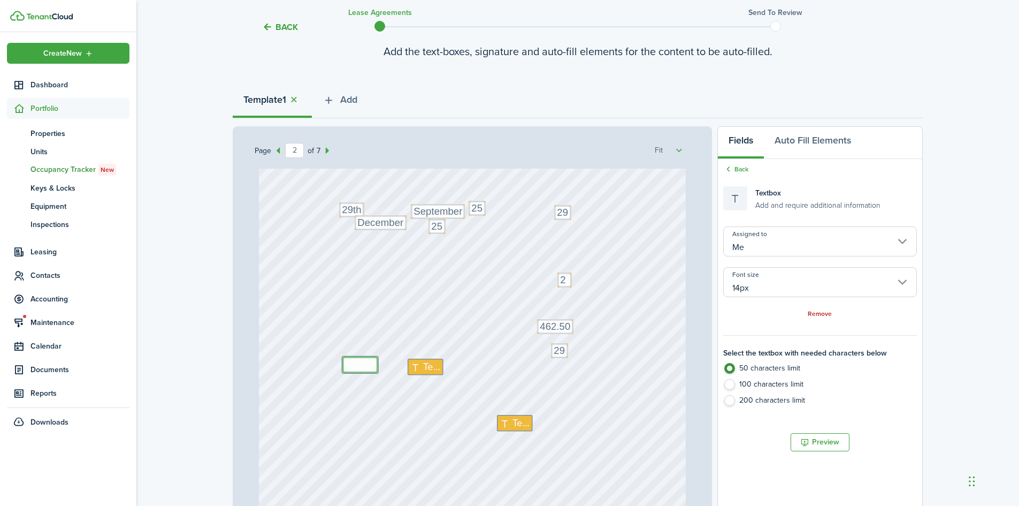
scroll to position [642, 0]
type textarea "September"
click at [424, 363] on span "Text" at bounding box center [431, 359] width 17 height 15
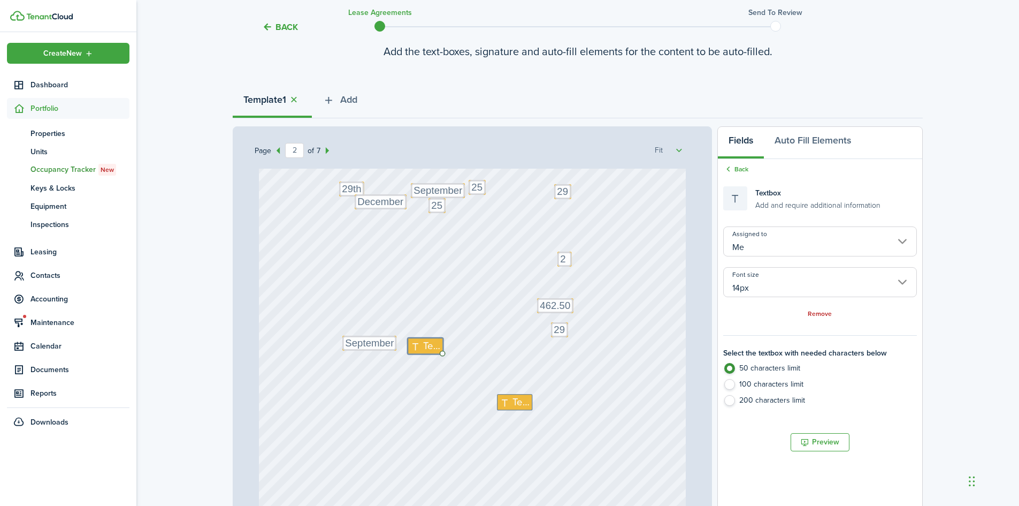
click at [424, 363] on div "Text 25 Text 29th Text 29 Text Text 2 Text September Text December Text 25 Text…" at bounding box center [472, 374] width 427 height 563
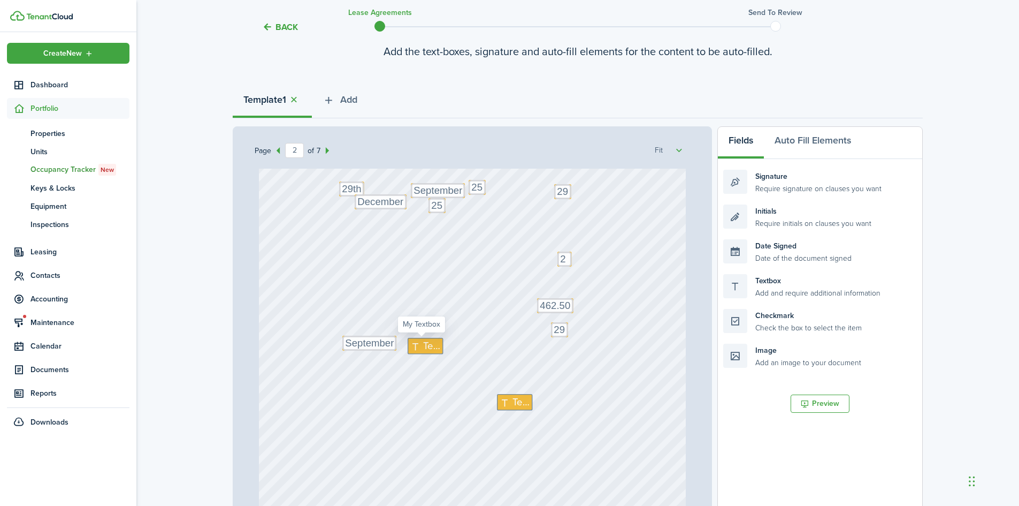
click at [418, 347] on icon at bounding box center [416, 346] width 13 height 10
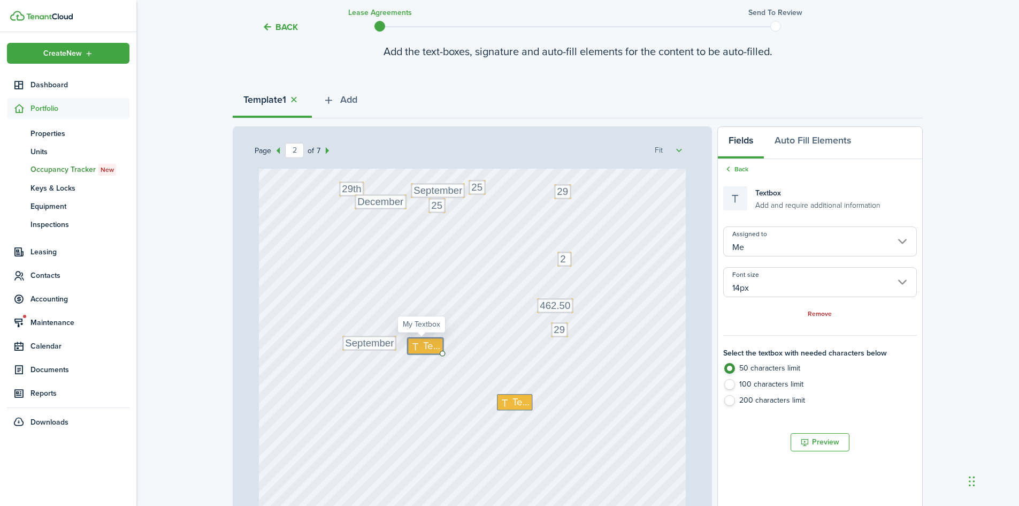
click at [418, 347] on icon at bounding box center [416, 346] width 13 height 10
type textarea "25"
click at [512, 403] on span "Text" at bounding box center [520, 401] width 17 height 15
type textarea "300.00"
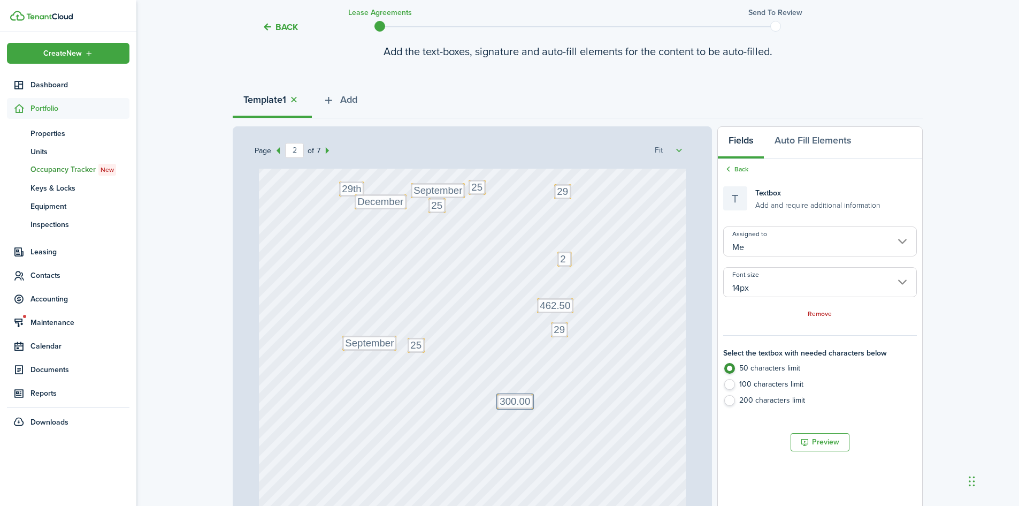
click at [547, 392] on div "Text 25 Text 29th Text 29 Text 25 Text 2 Text September Text December Text 25 T…" at bounding box center [472, 374] width 427 height 563
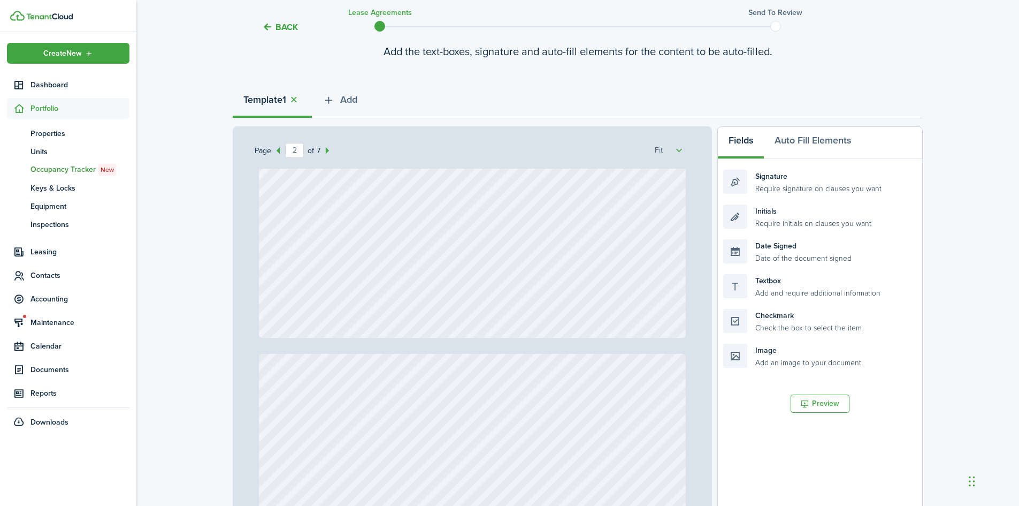
type input "3"
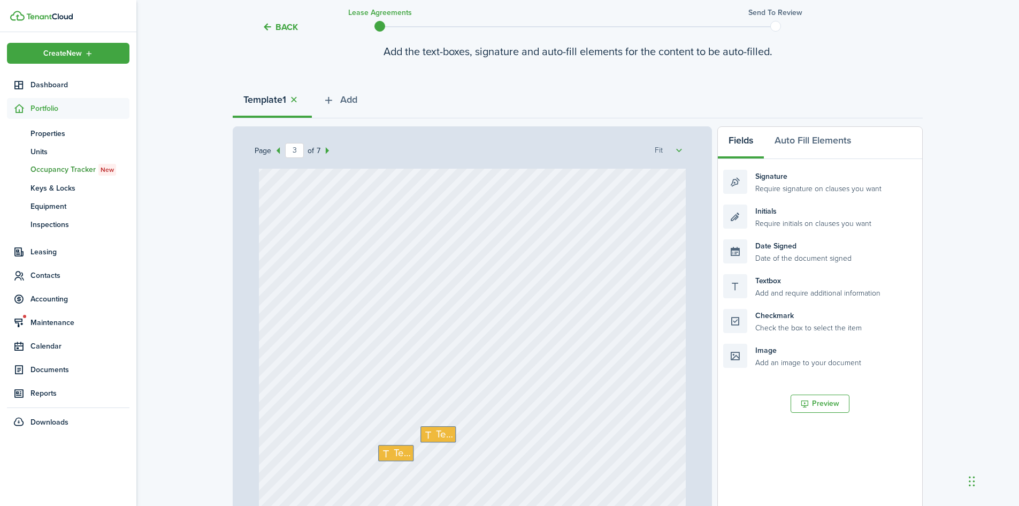
scroll to position [1351, 0]
drag, startPoint x: 768, startPoint y: 326, endPoint x: 583, endPoint y: 265, distance: 195.4
click at [583, 265] on div "Page 3 of 7 50% 75% 100% 150% 200% Fit Text September Text 25 Text 104 Text [PE…" at bounding box center [578, 348] width 690 height 444
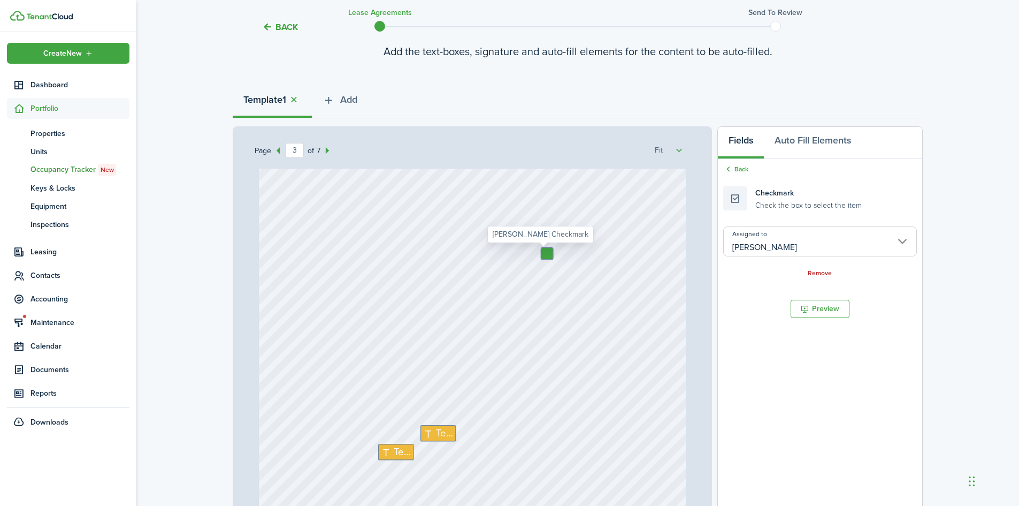
click at [788, 243] on input "[PERSON_NAME]" at bounding box center [820, 241] width 194 height 30
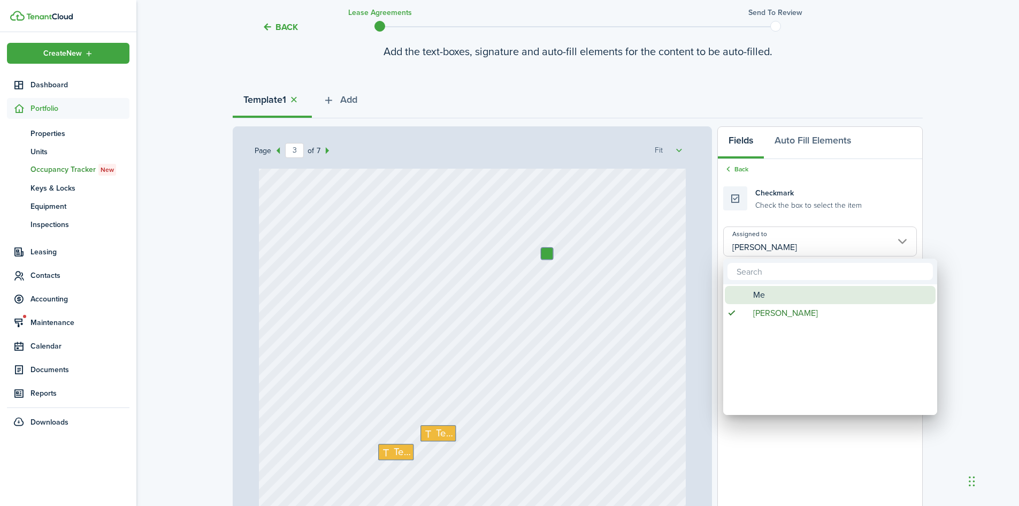
click at [764, 294] on span "Me" at bounding box center [759, 295] width 12 height 18
type input "Me"
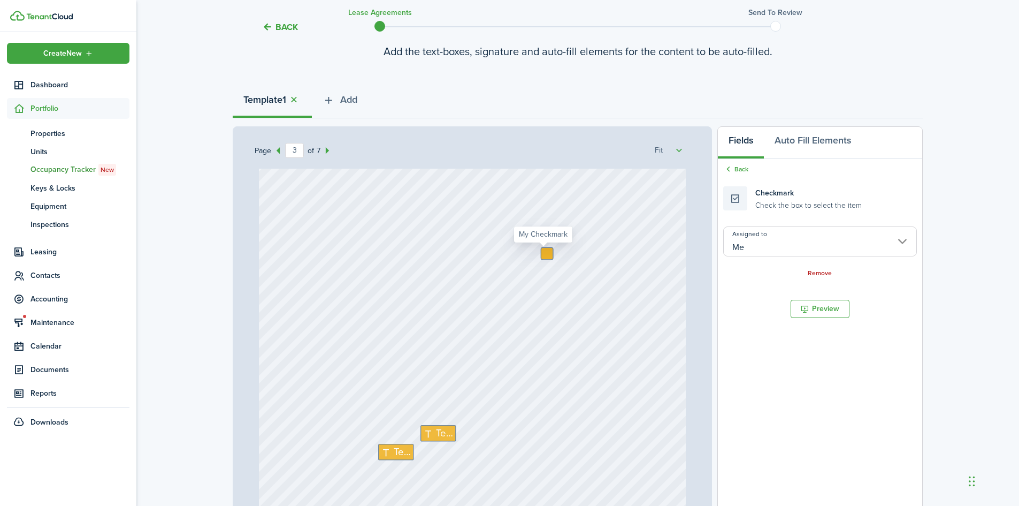
click at [543, 250] on div at bounding box center [546, 253] width 11 height 11
checkbox input "true"
click at [444, 432] on span "Text" at bounding box center [444, 433] width 17 height 15
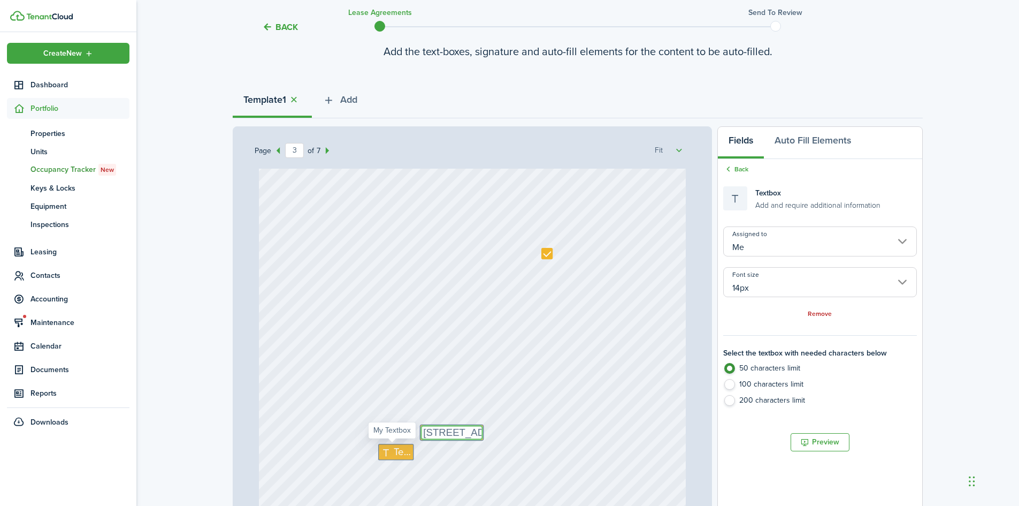
type textarea "[STREET_ADDRESS]"
click at [381, 448] on icon at bounding box center [387, 452] width 13 height 10
type textarea "104"
click at [604, 439] on div "Text 104 Text [STREET_ADDRESS]" at bounding box center [472, 258] width 427 height 563
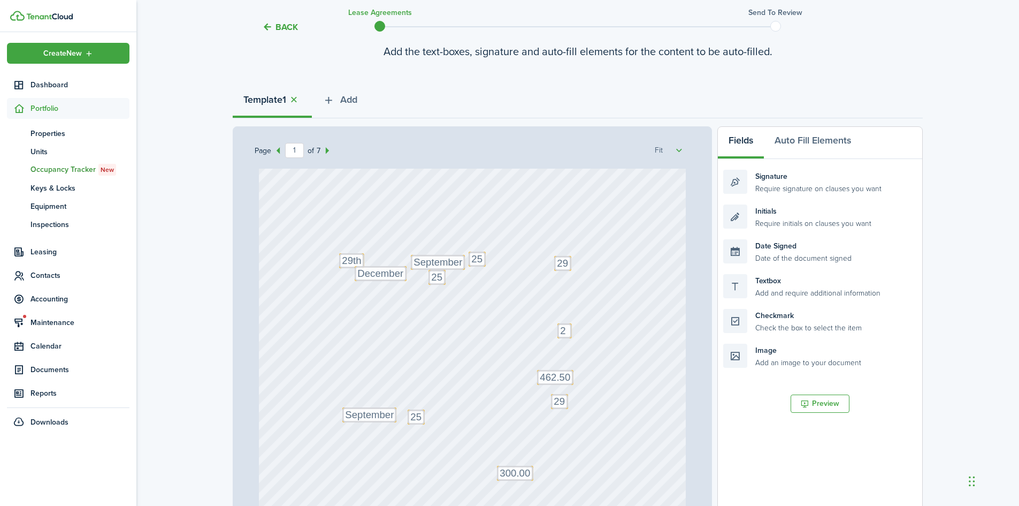
scroll to position [468, 0]
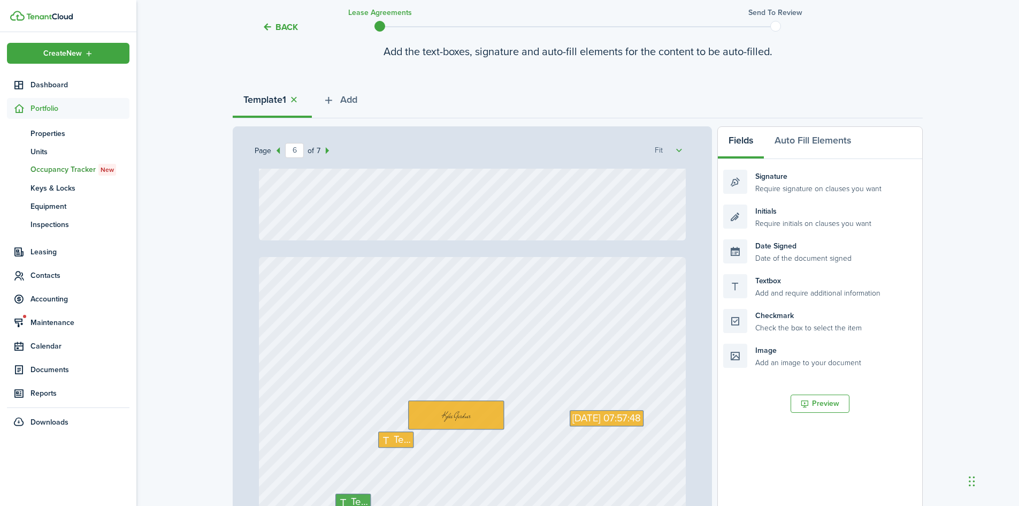
type input "7"
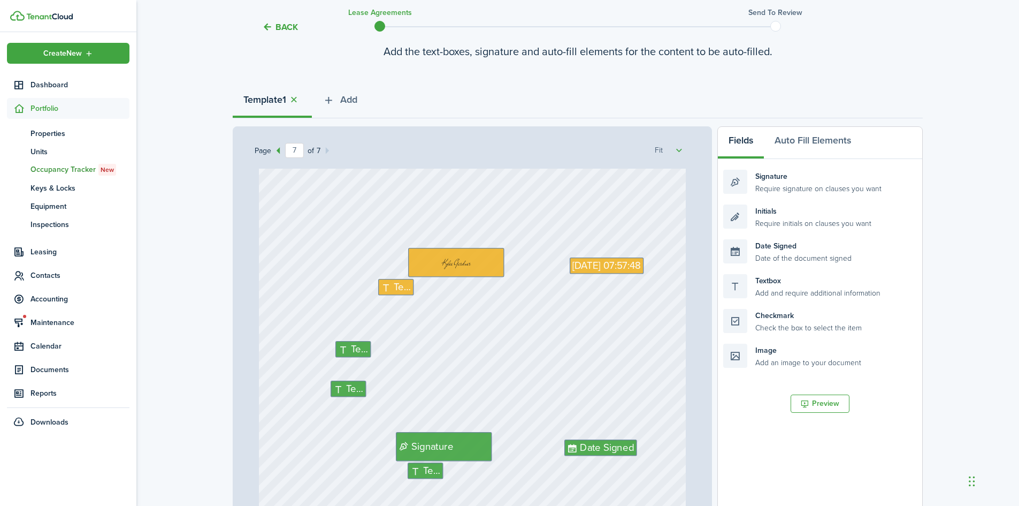
scroll to position [3544, 0]
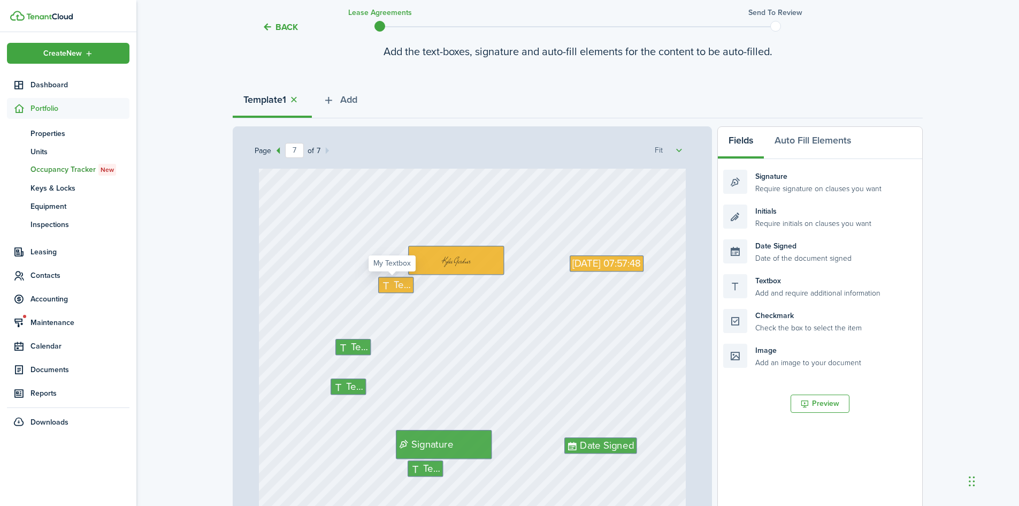
click at [401, 289] on span "Text" at bounding box center [402, 284] width 17 height 15
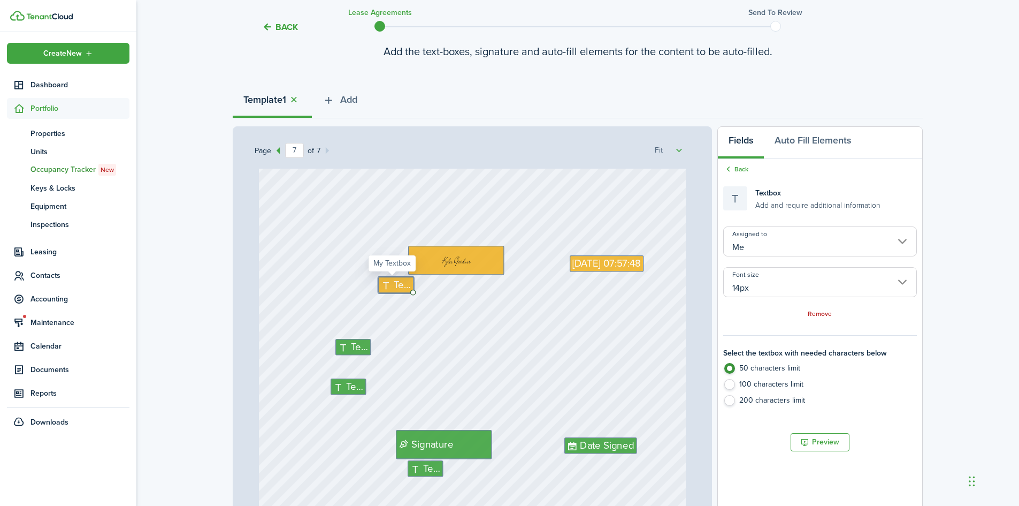
click at [401, 289] on span "Text" at bounding box center [402, 284] width 17 height 15
type textarea "[PERSON_NAME]"
click at [424, 302] on div "Text [PERSON_NAME] Text Text Text Signature [DATE] 07:57:48 Date Signed" at bounding box center [472, 383] width 427 height 563
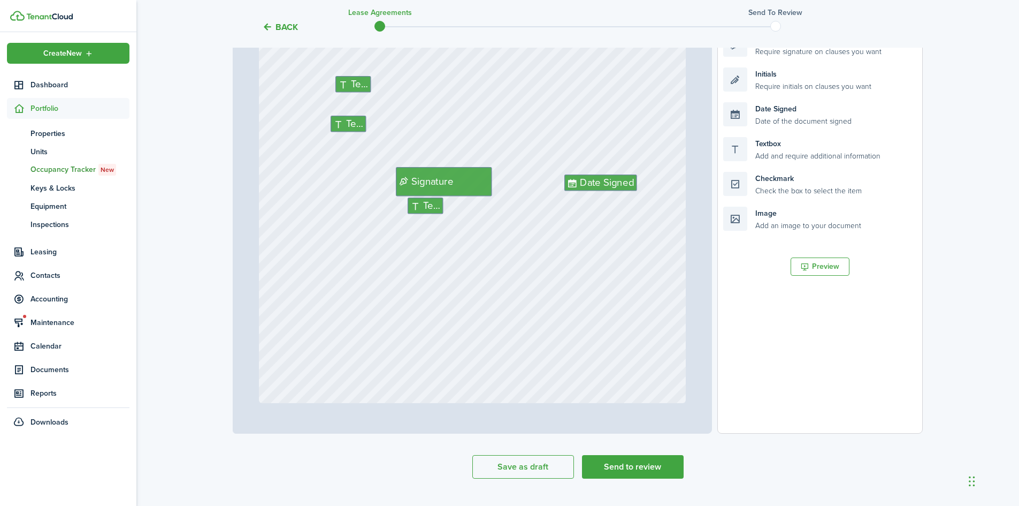
scroll to position [242, 0]
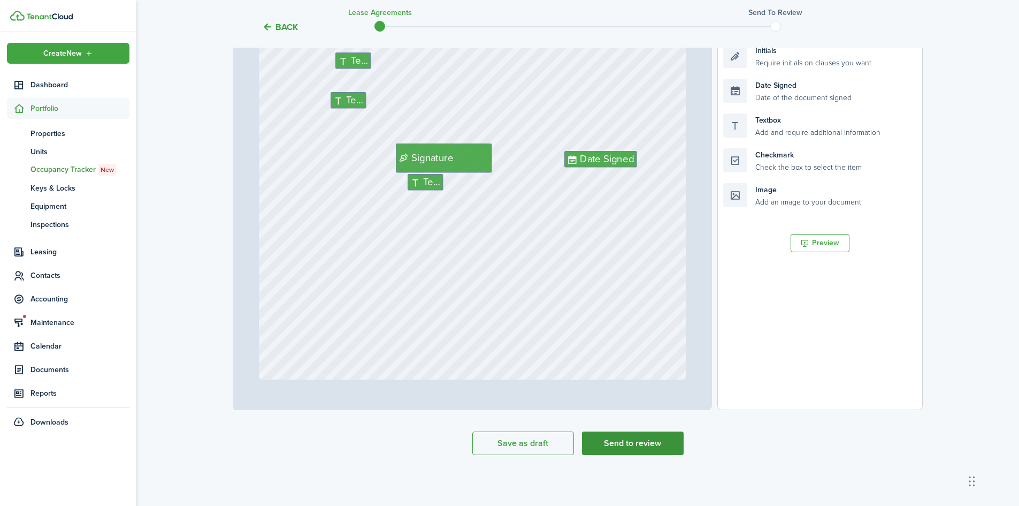
click at [623, 437] on button "Send to review" at bounding box center [633, 443] width 102 height 24
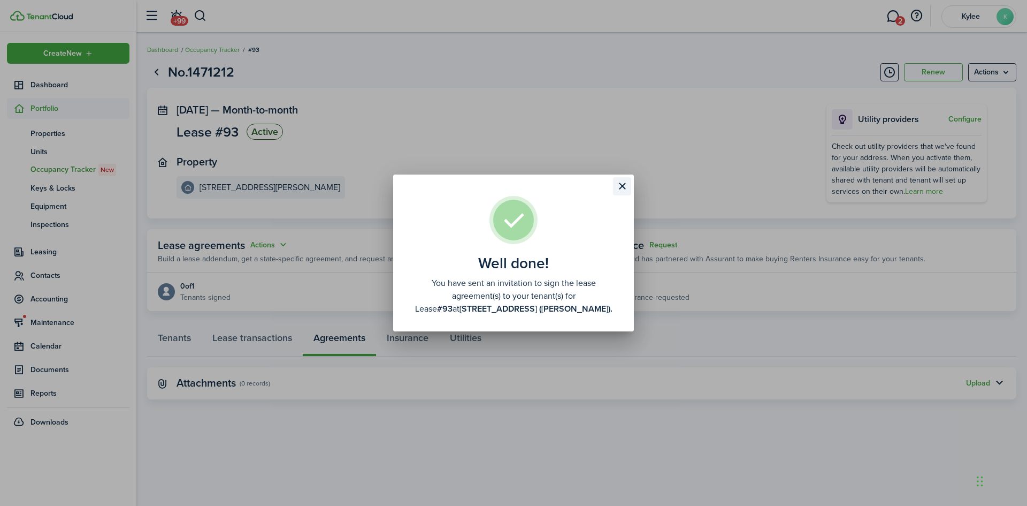
click at [618, 188] on button "Close modal" at bounding box center [622, 186] width 18 height 18
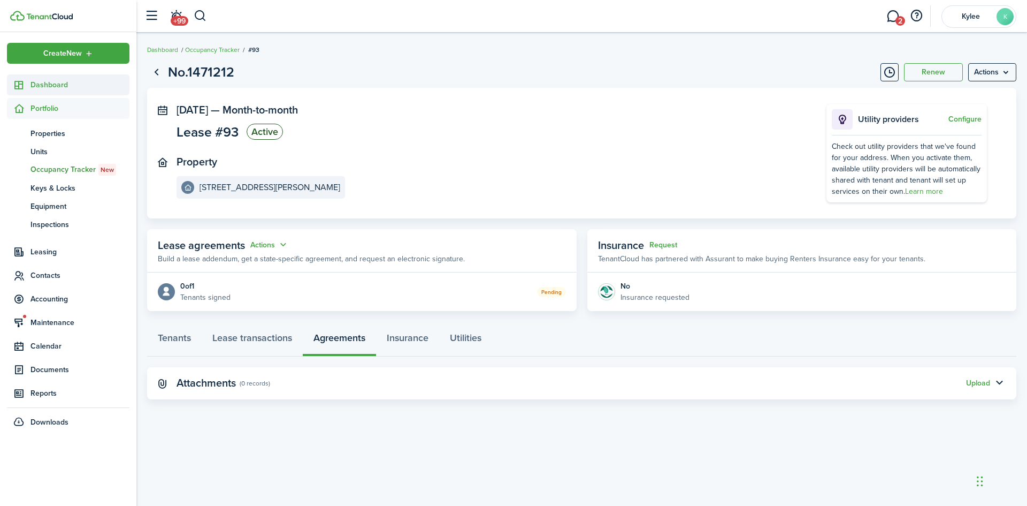
click at [68, 87] on span "Dashboard" at bounding box center [79, 84] width 99 height 11
